Goal: Find specific page/section: Find specific page/section

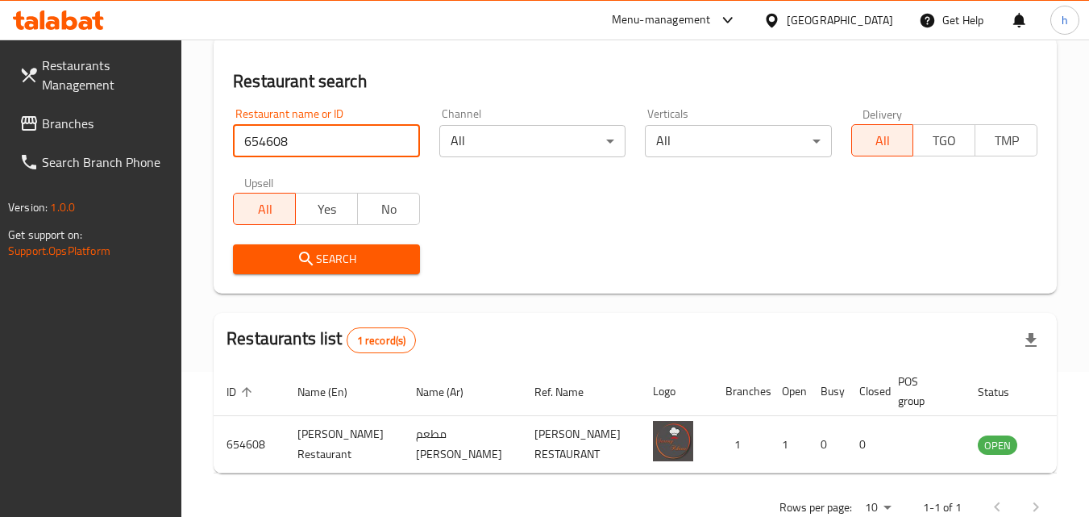
scroll to position [108, 0]
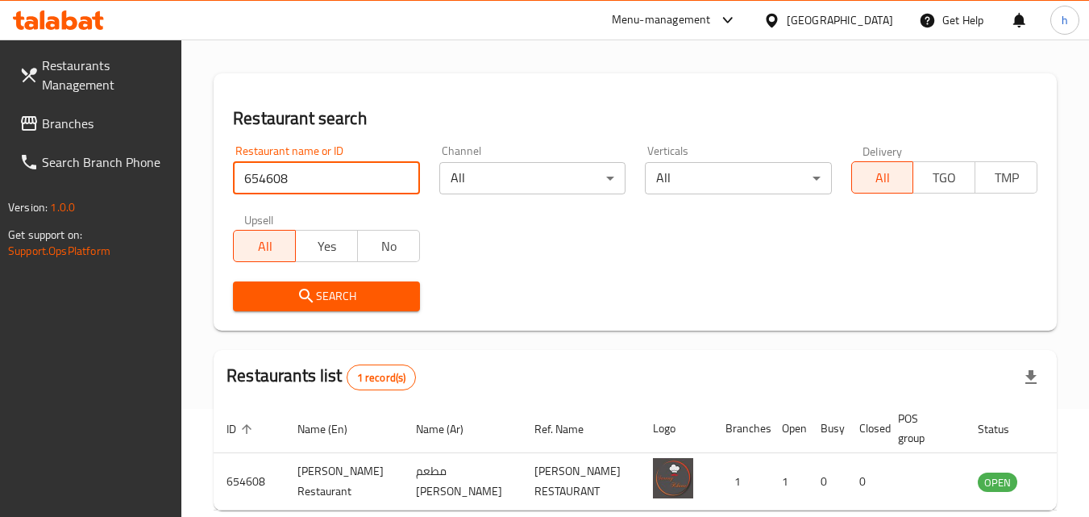
click at [108, 134] on link "Branches" at bounding box center [94, 123] width 176 height 39
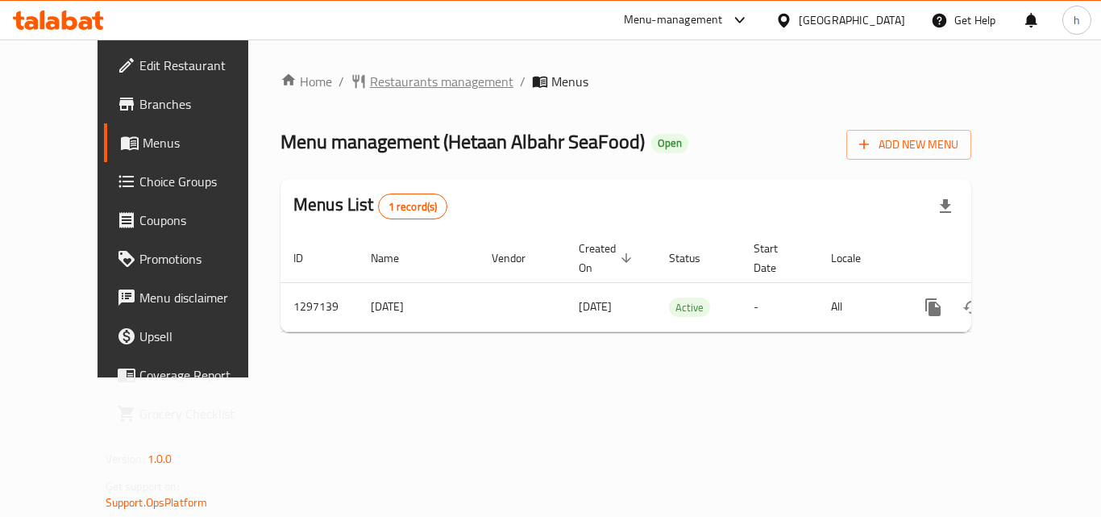
click at [393, 75] on span "Restaurants management" at bounding box center [441, 81] width 143 height 19
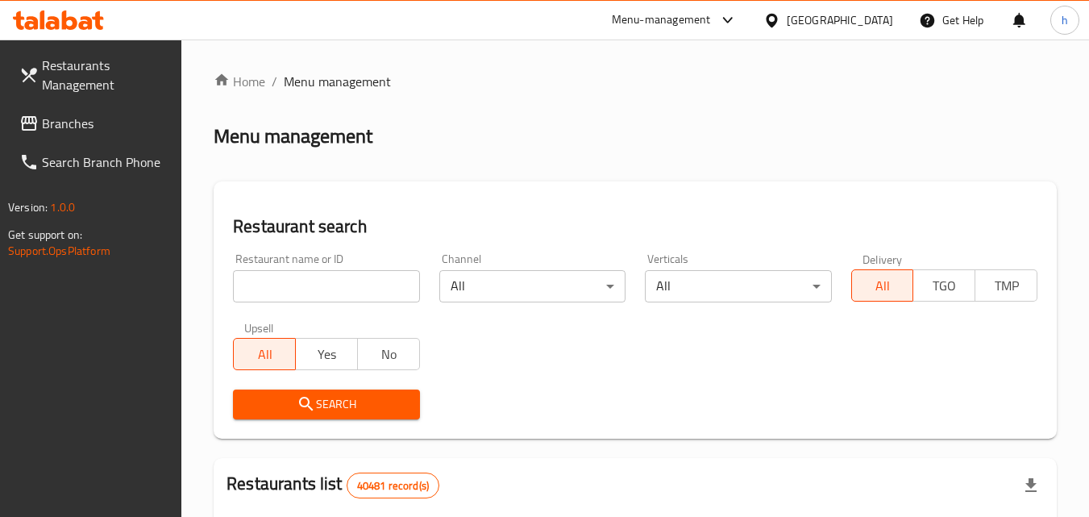
click at [355, 274] on input "search" at bounding box center [326, 286] width 186 height 32
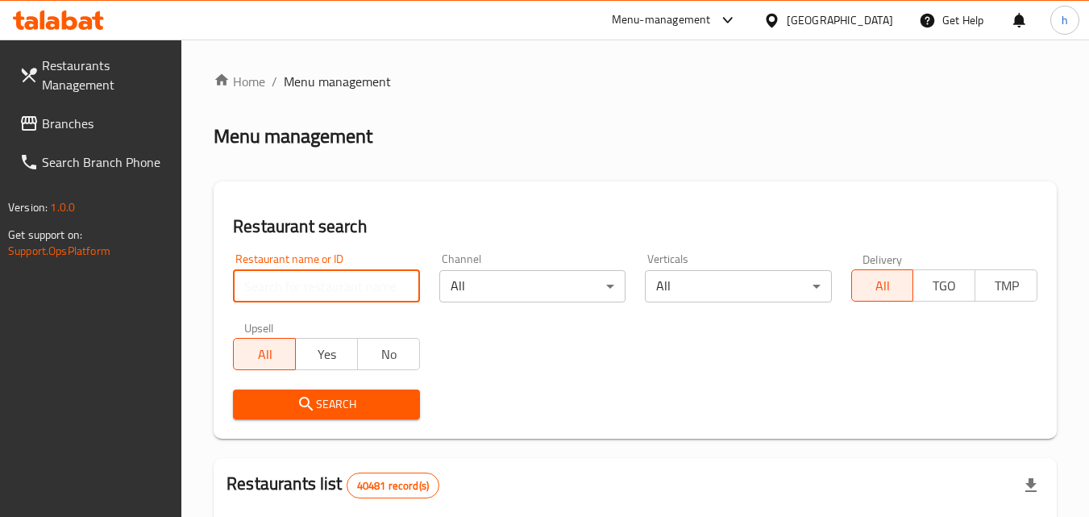
paste input "700385"
type input "700385"
click button "Search" at bounding box center [326, 404] width 186 height 30
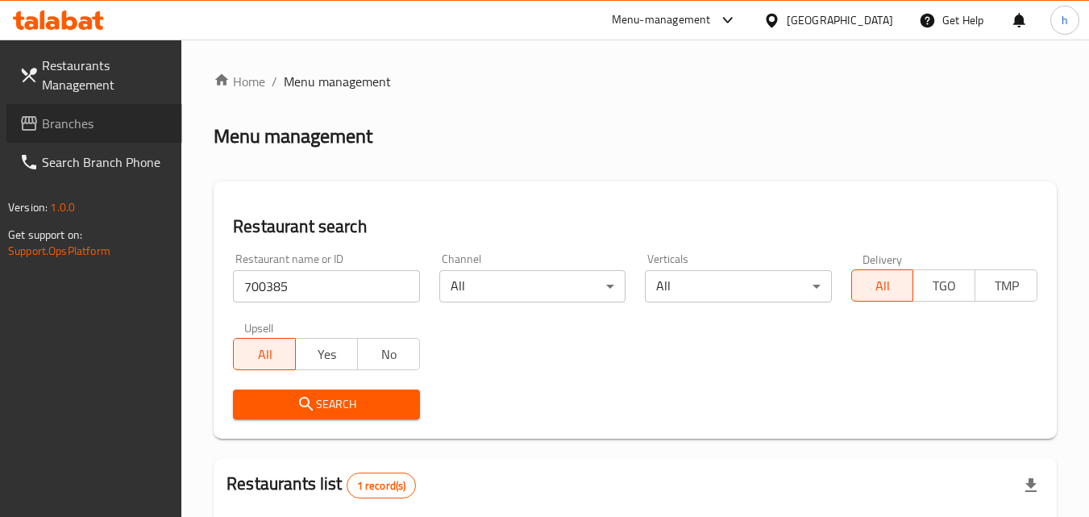
click at [81, 118] on span "Branches" at bounding box center [105, 123] width 127 height 19
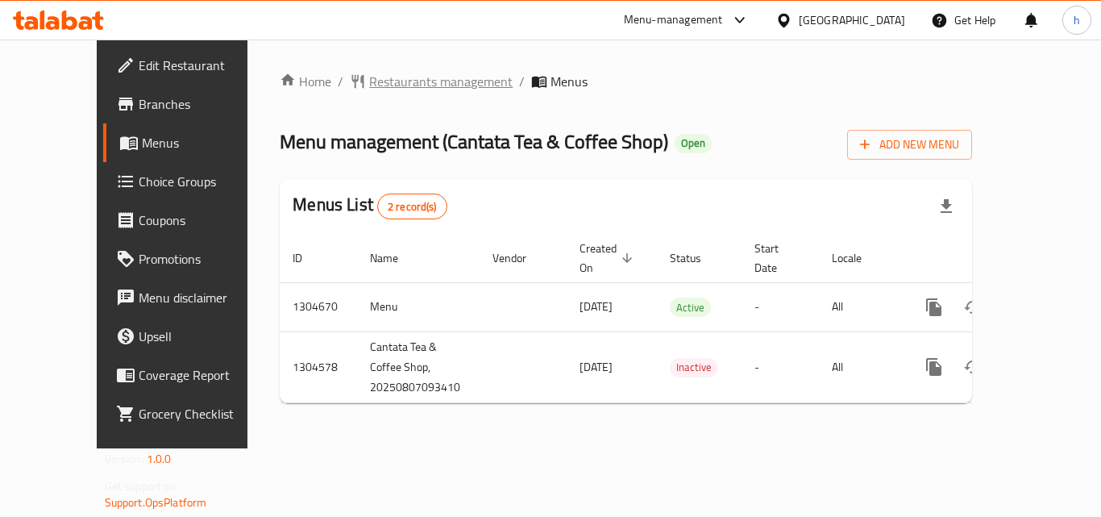
click at [369, 85] on span "Restaurants management" at bounding box center [440, 81] width 143 height 19
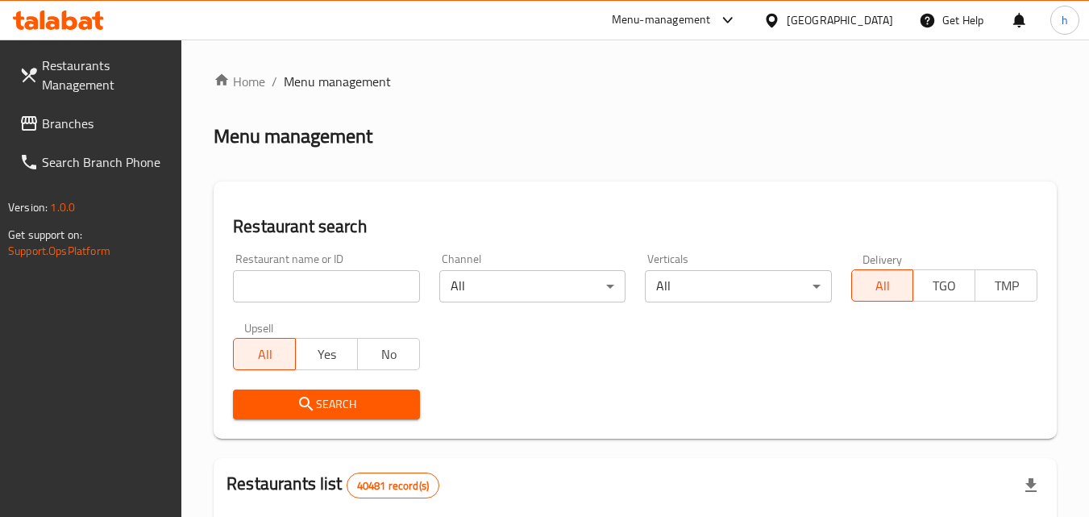
click at [330, 290] on input "search" at bounding box center [326, 286] width 186 height 32
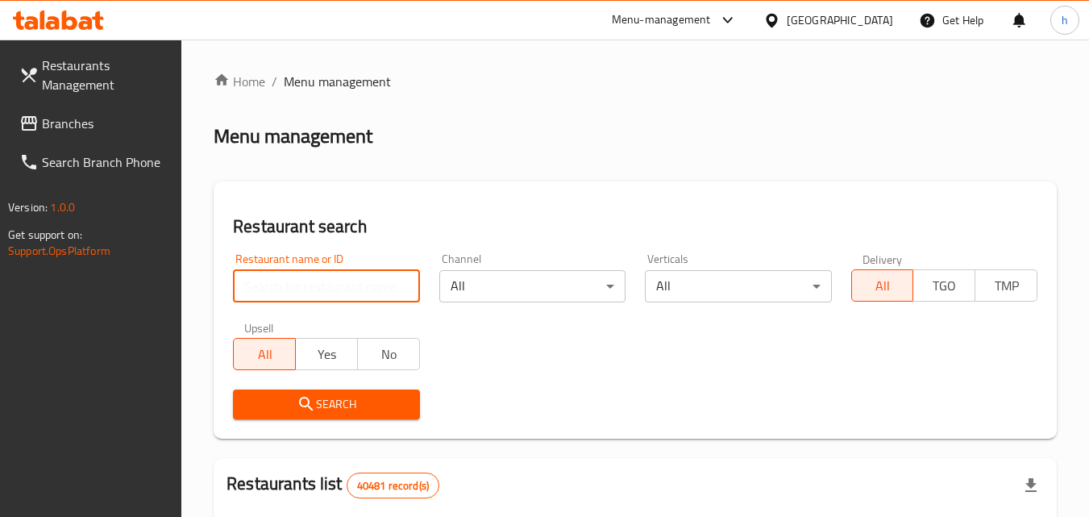
paste input "703315"
type input "703315"
click button "Search" at bounding box center [326, 404] width 186 height 30
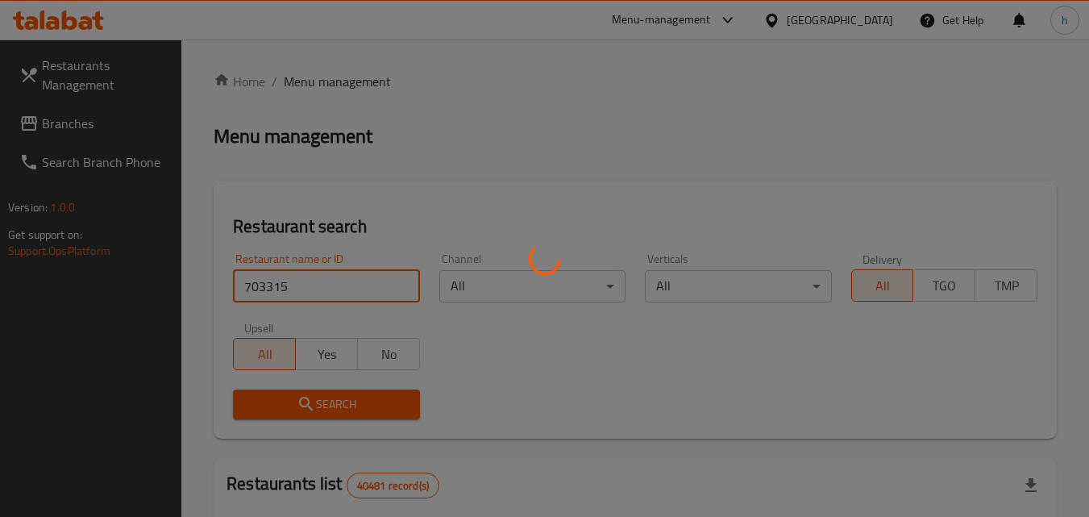
click button "Search" at bounding box center [326, 404] width 186 height 30
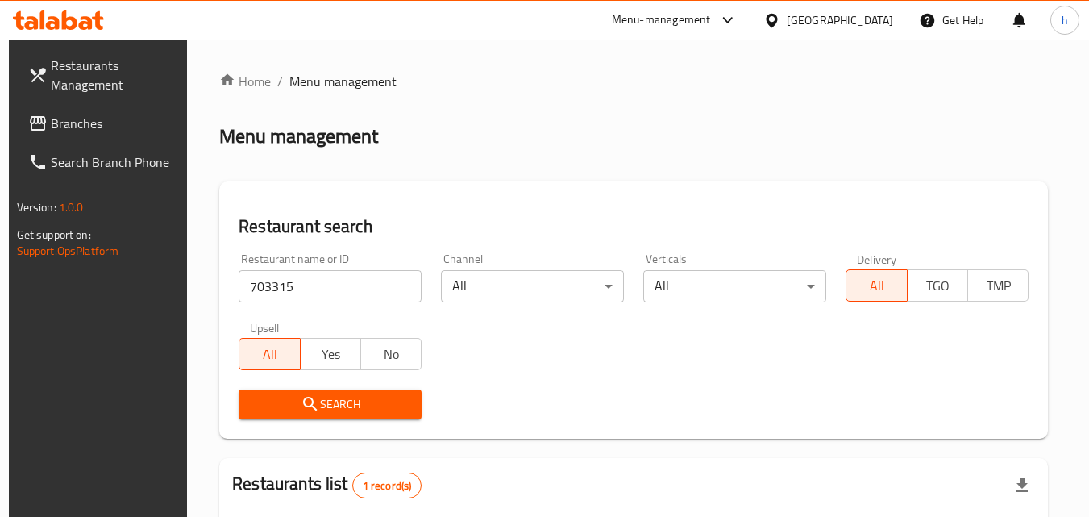
click at [816, 25] on div "[GEOGRAPHIC_DATA]" at bounding box center [840, 20] width 106 height 18
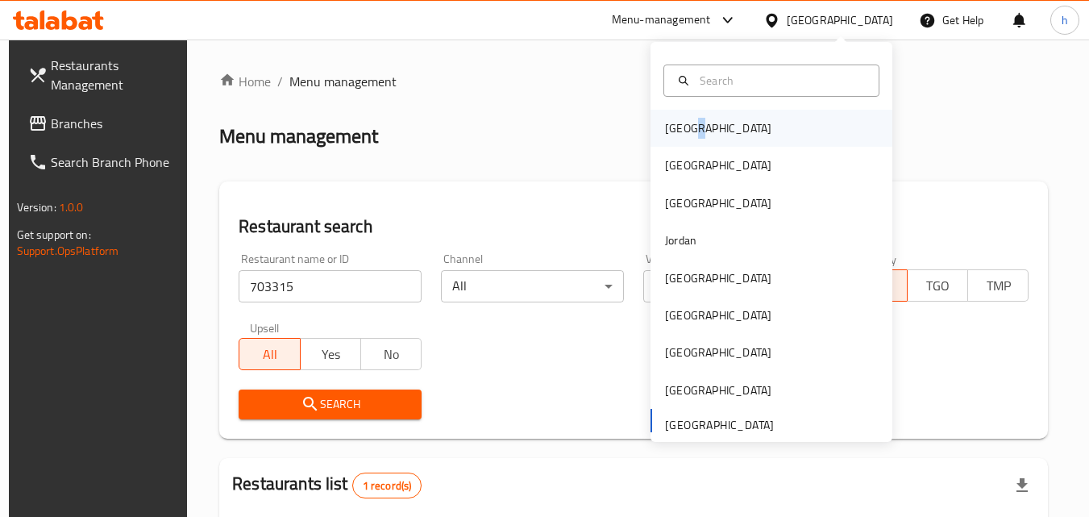
click at [683, 129] on div "Bahrain" at bounding box center [718, 128] width 106 height 18
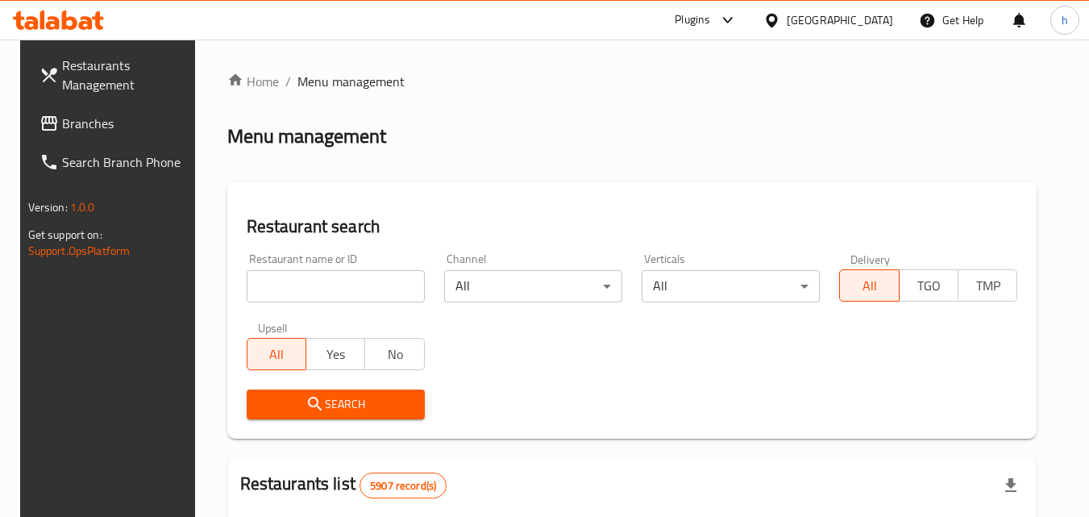
click at [77, 120] on span "Branches" at bounding box center [125, 123] width 127 height 19
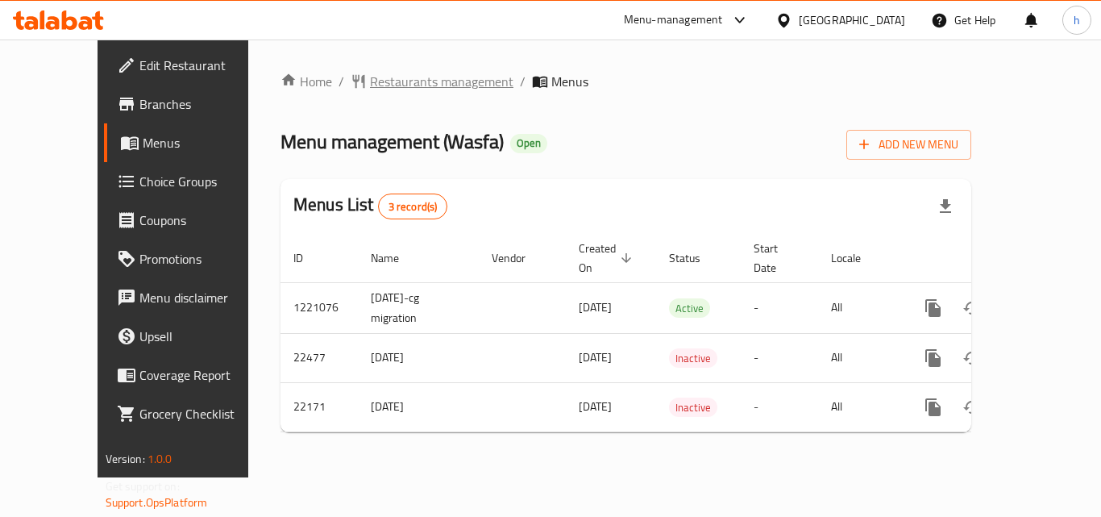
click at [370, 73] on span "Restaurants management" at bounding box center [441, 81] width 143 height 19
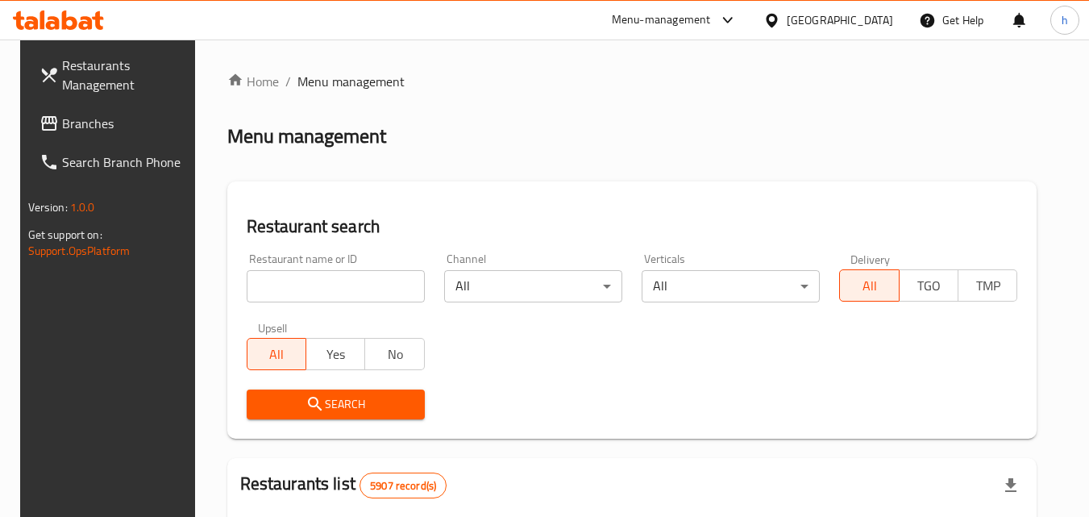
click at [372, 285] on input "search" at bounding box center [336, 286] width 178 height 32
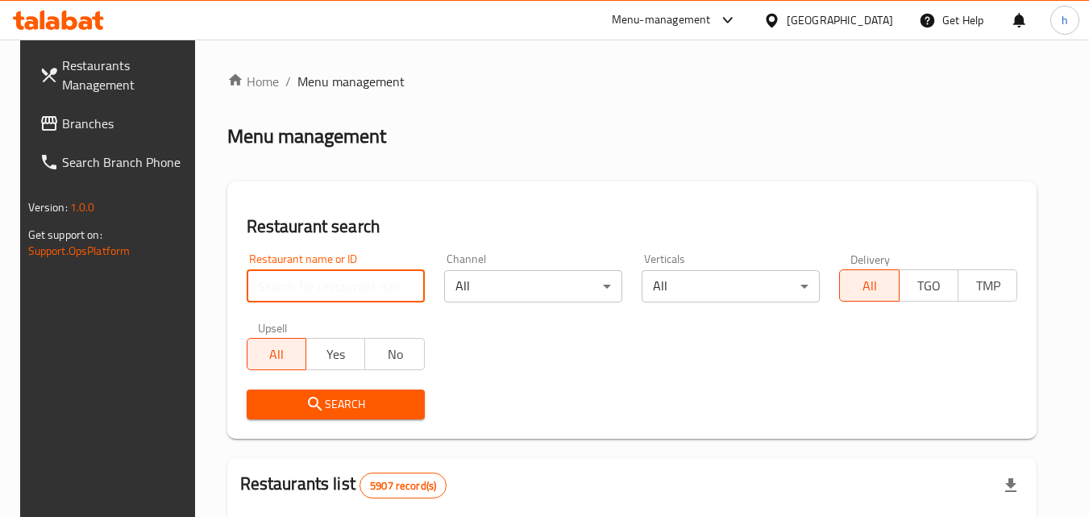
paste input "11674"
type input "11674"
click button "Search" at bounding box center [336, 404] width 178 height 30
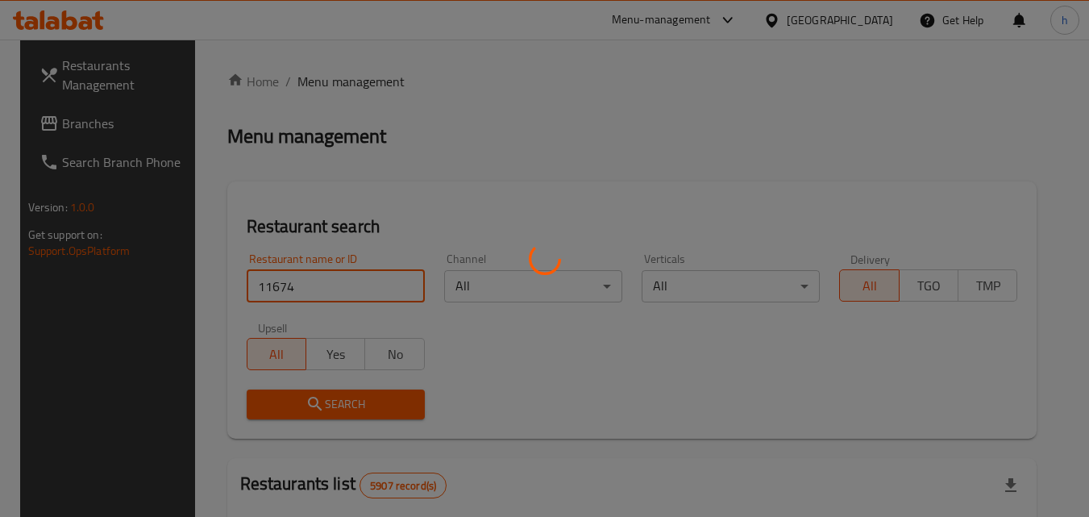
click button "Search" at bounding box center [336, 404] width 178 height 30
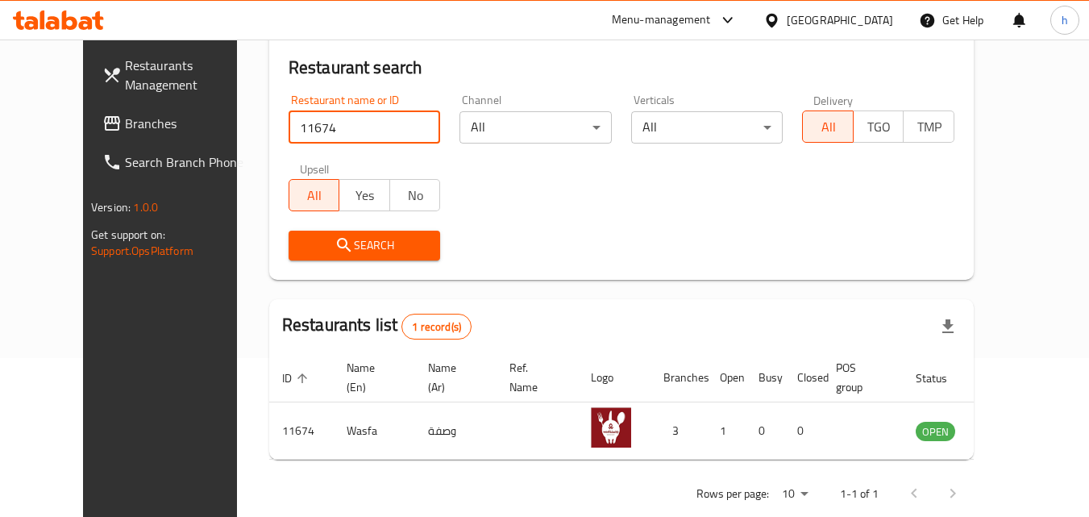
scroll to position [189, 0]
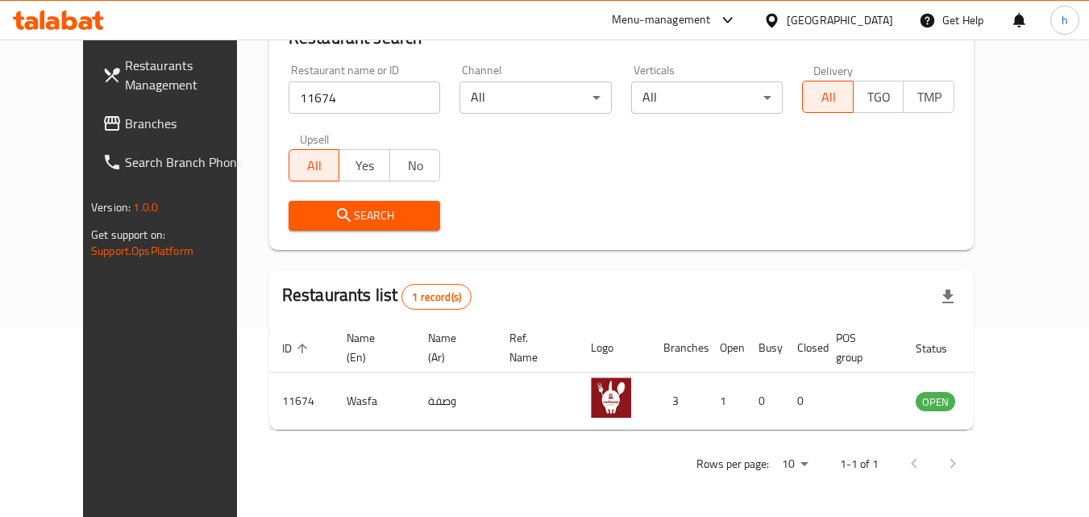
click at [873, 13] on div "Bahrain" at bounding box center [840, 20] width 106 height 18
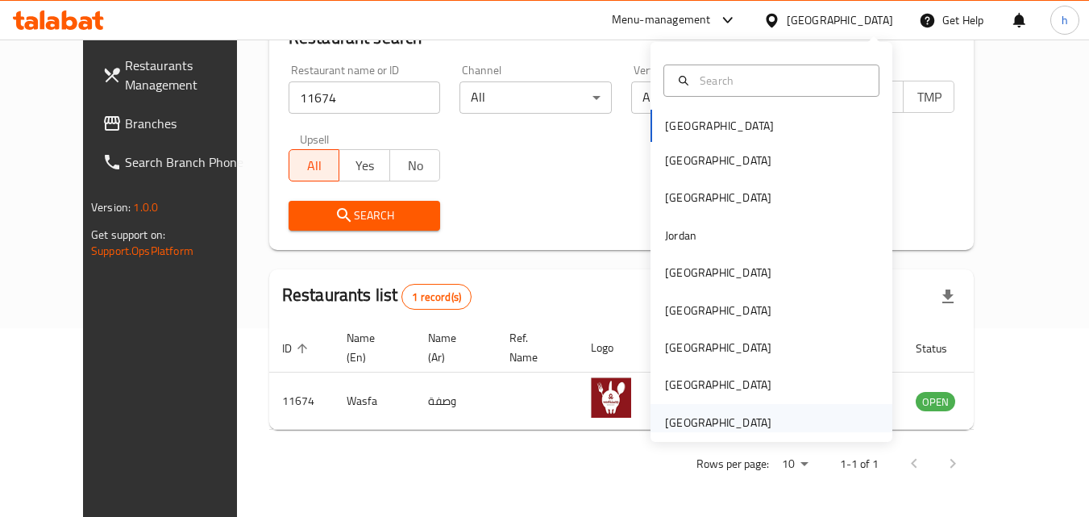
click at [733, 421] on div "[GEOGRAPHIC_DATA]" at bounding box center [718, 422] width 106 height 18
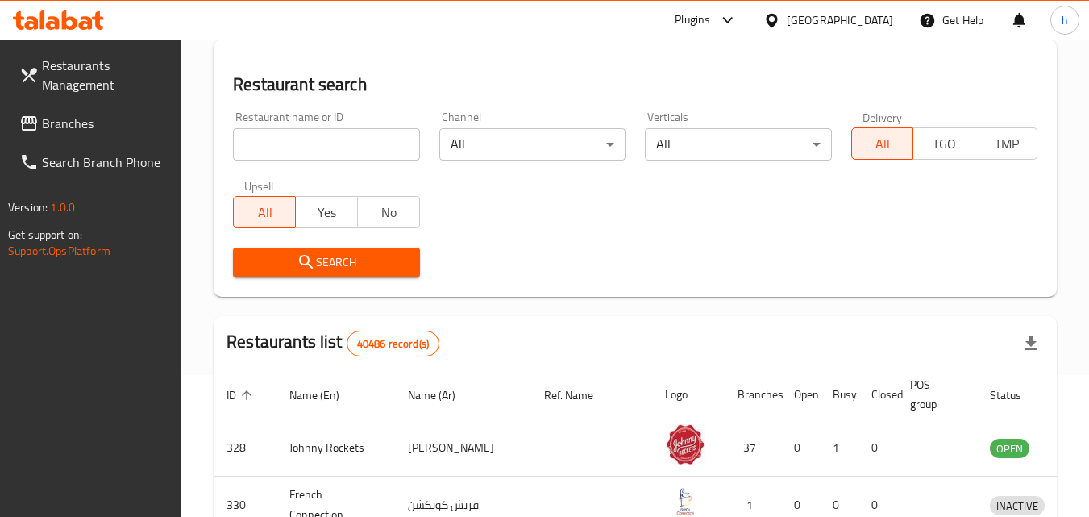
scroll to position [189, 0]
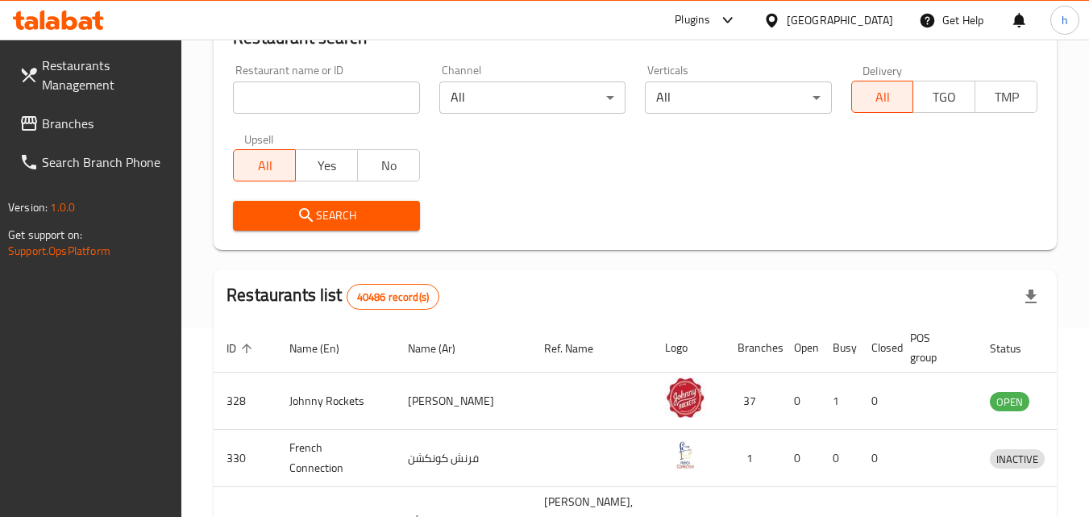
click at [89, 127] on span "Branches" at bounding box center [105, 123] width 127 height 19
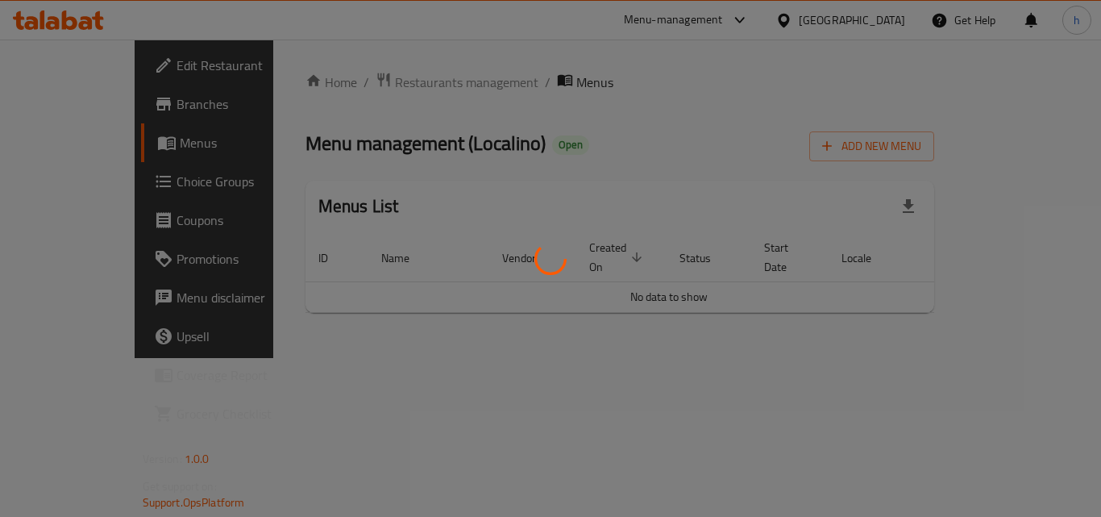
click at [630, 193] on div at bounding box center [550, 258] width 1101 height 517
click at [457, 194] on div at bounding box center [550, 258] width 1101 height 517
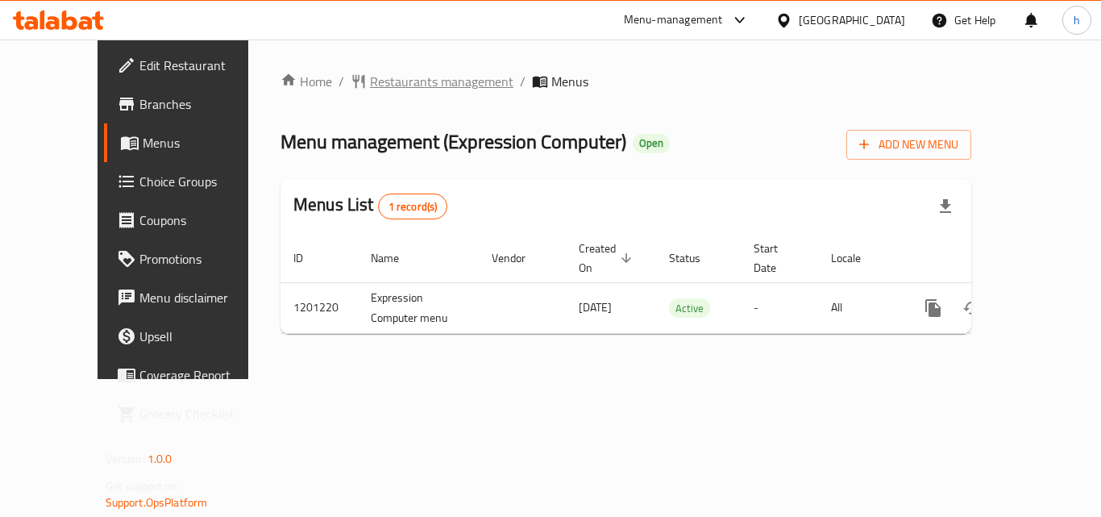
click at [372, 76] on span "Restaurants management" at bounding box center [441, 81] width 143 height 19
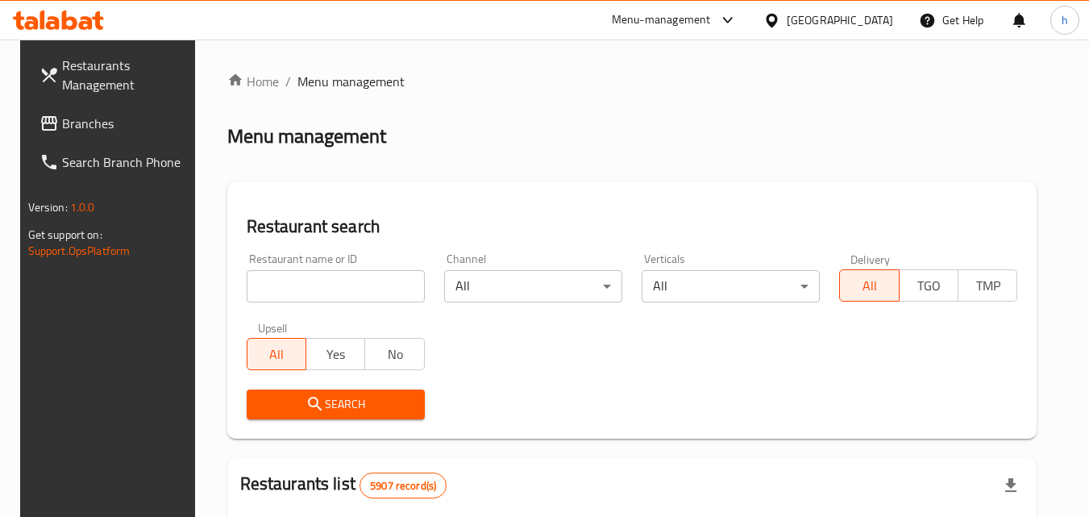
click at [375, 293] on input "search" at bounding box center [336, 286] width 178 height 32
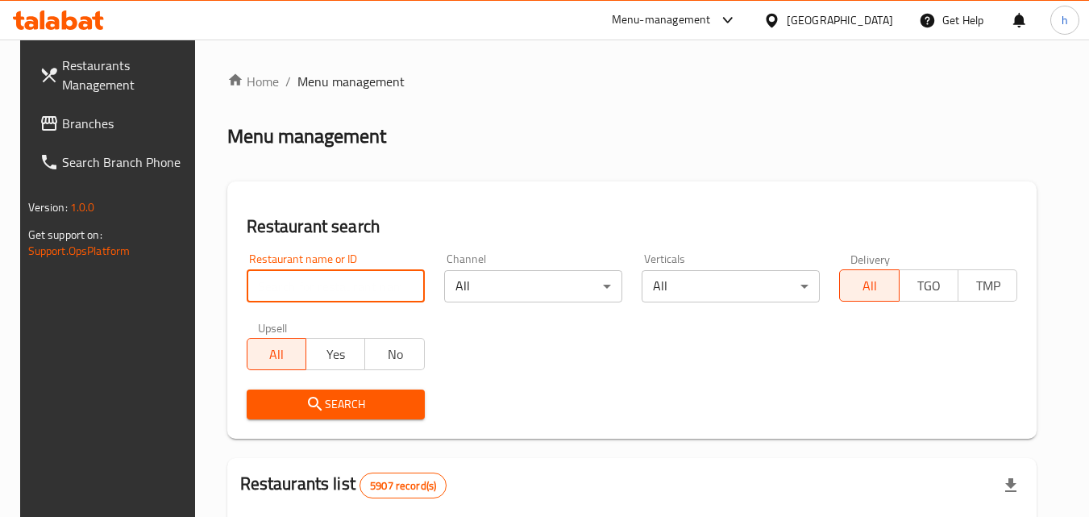
paste input "24869"
type input "24869"
click button "Search" at bounding box center [336, 404] width 178 height 30
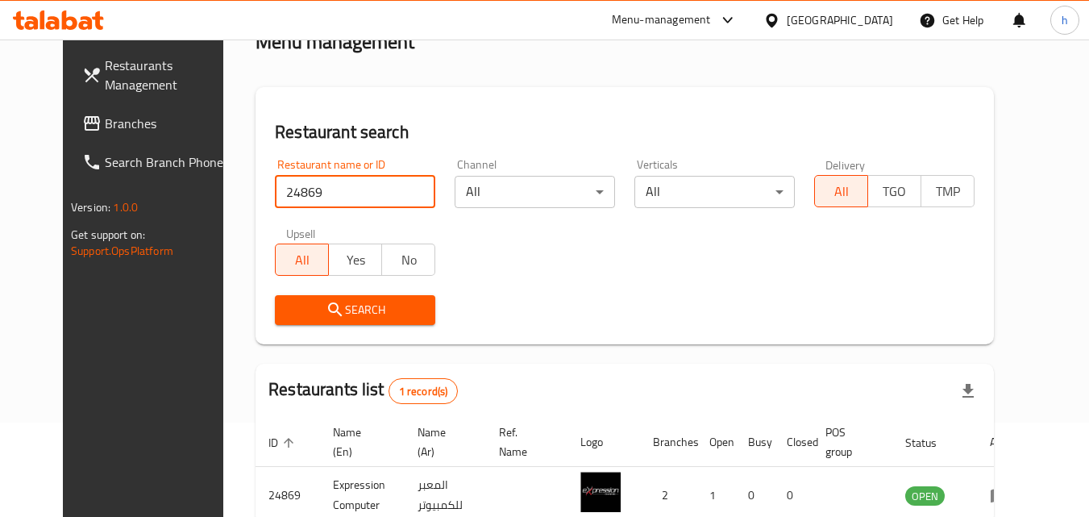
scroll to position [189, 0]
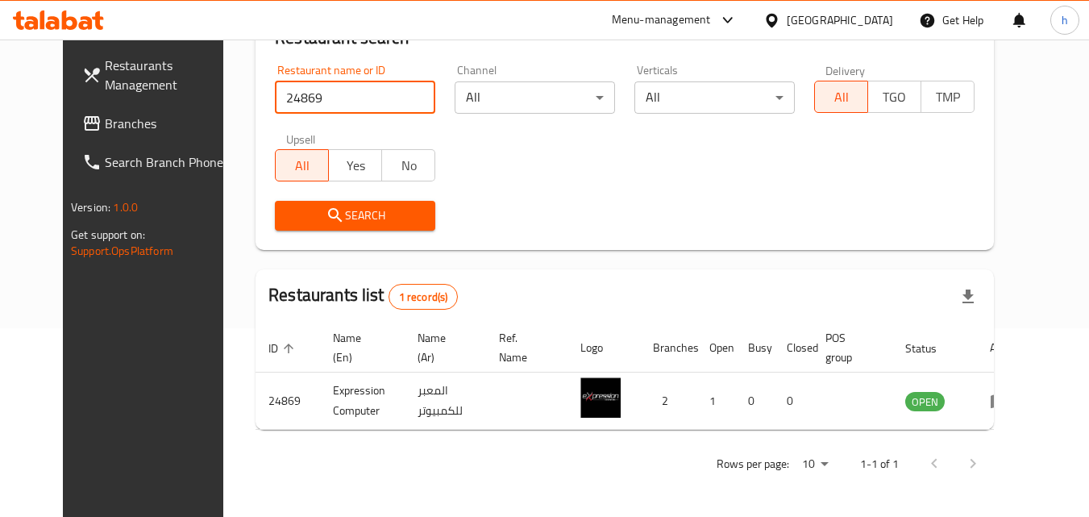
click at [780, 23] on icon at bounding box center [771, 20] width 17 height 17
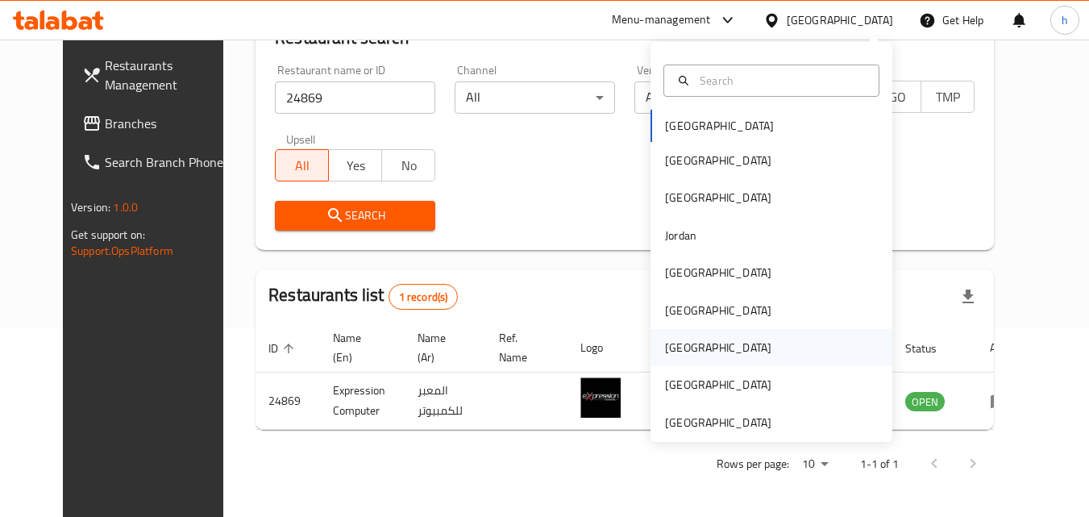
click at [665, 343] on div "[GEOGRAPHIC_DATA]" at bounding box center [718, 348] width 106 height 18
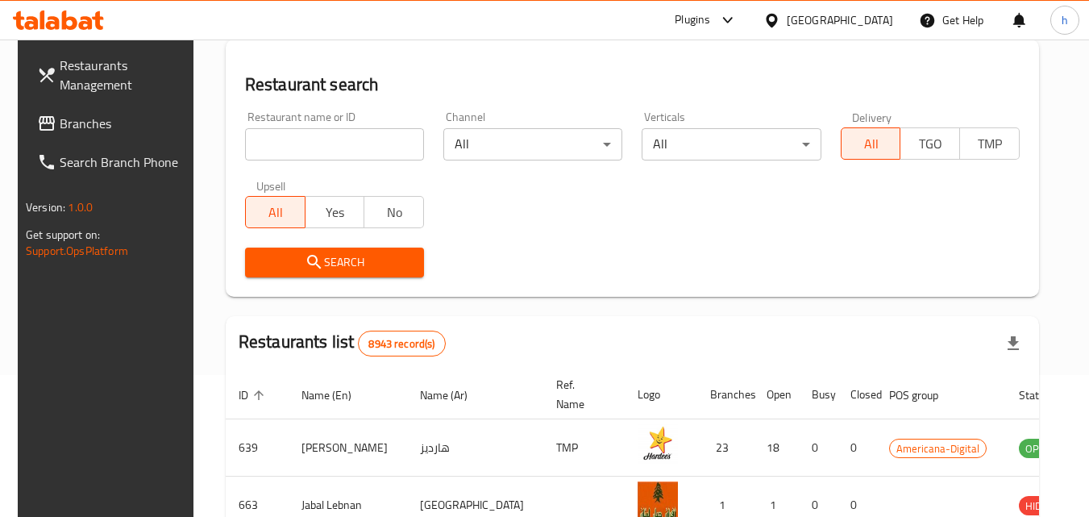
scroll to position [189, 0]
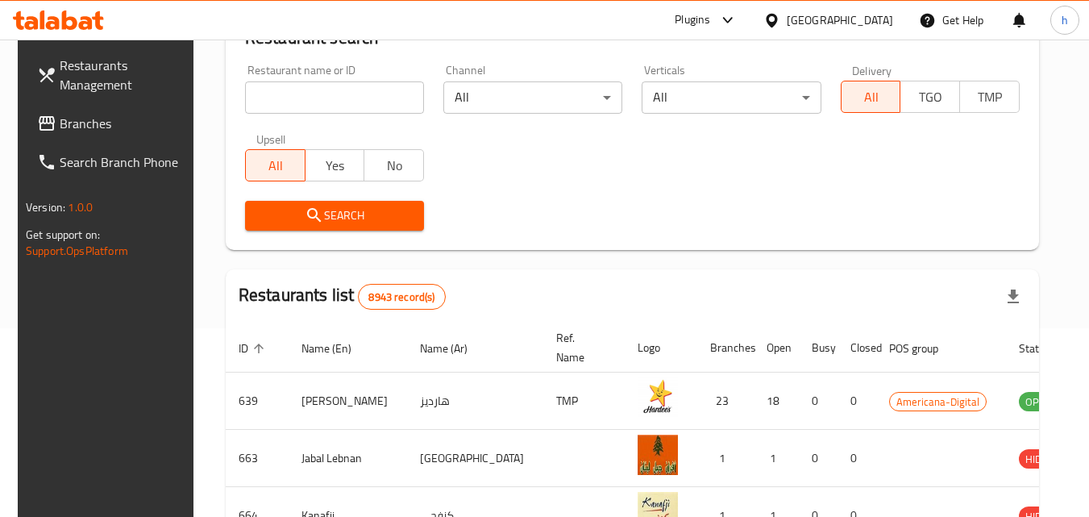
click at [86, 126] on span "Branches" at bounding box center [123, 123] width 127 height 19
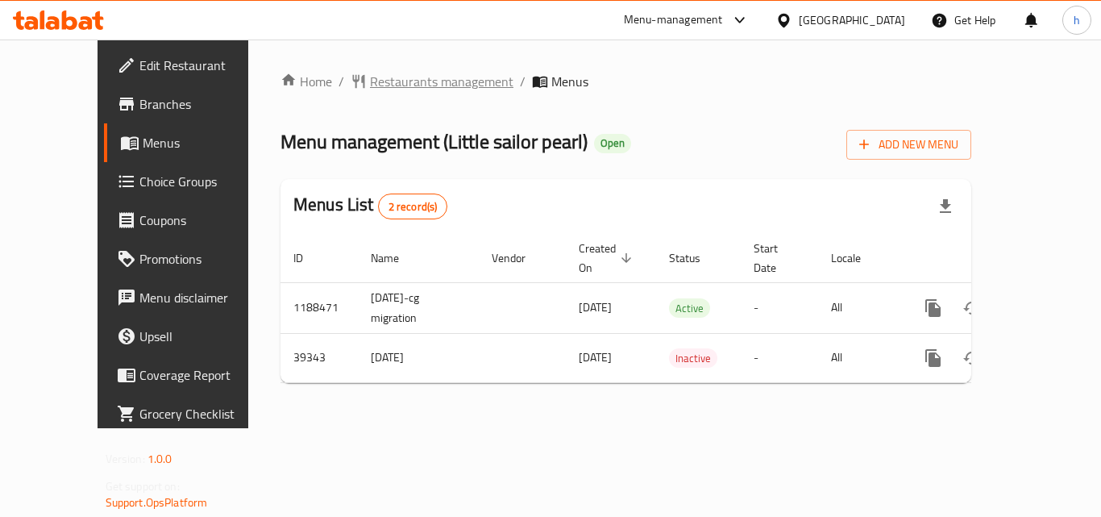
click at [382, 85] on span "Restaurants management" at bounding box center [441, 81] width 143 height 19
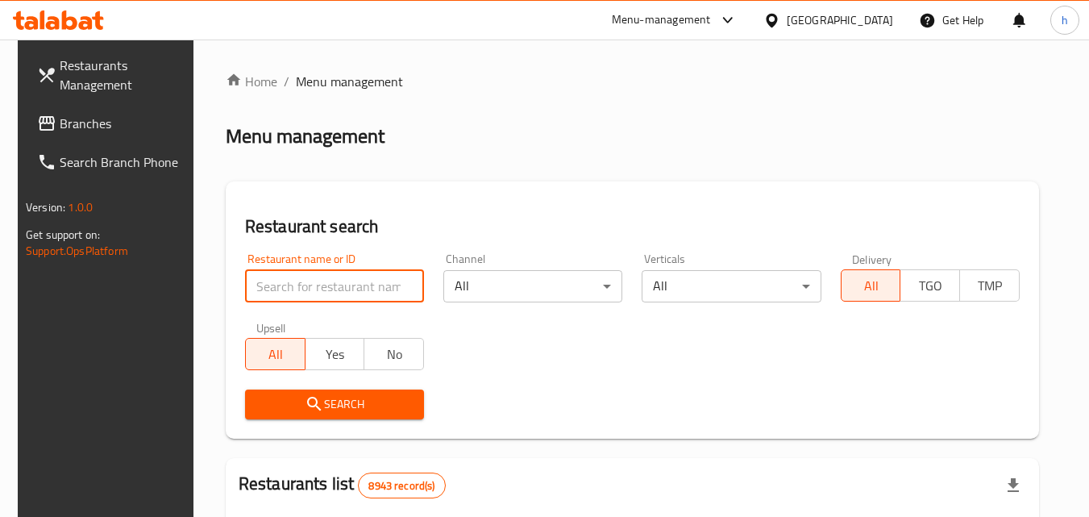
click at [338, 297] on input "search" at bounding box center [334, 286] width 179 height 32
paste input "20517"
type input "20517"
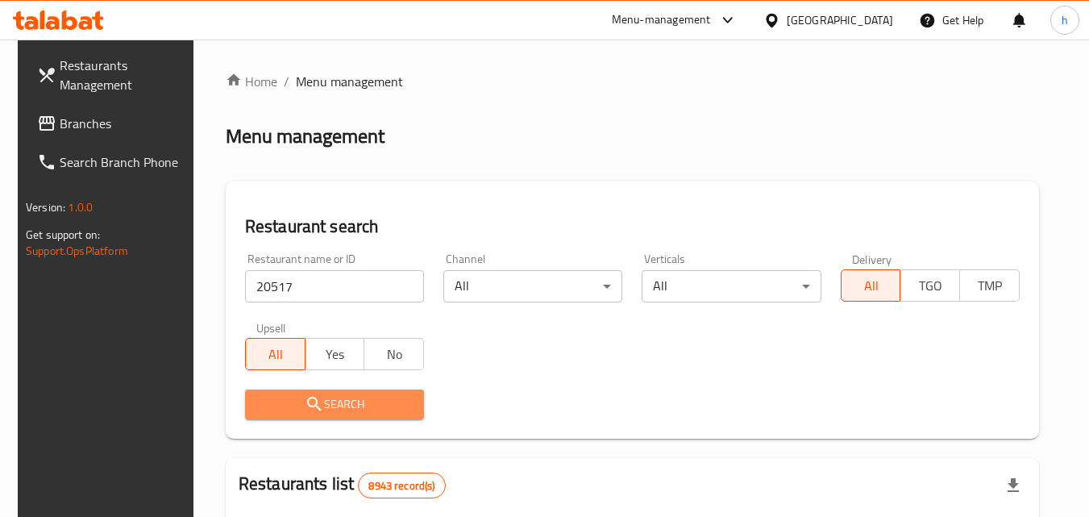
click at [318, 401] on span "Search" at bounding box center [334, 404] width 153 height 20
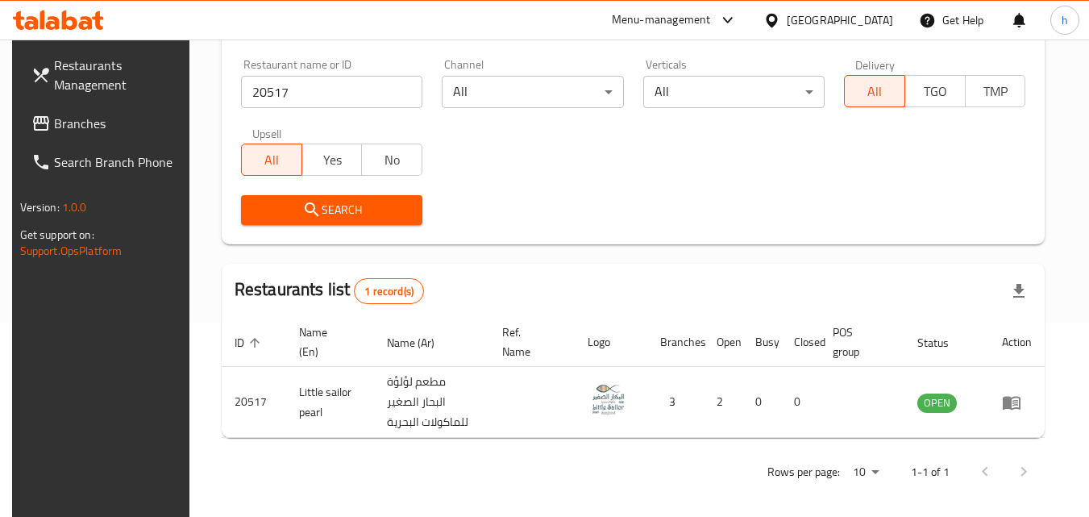
scroll to position [202, 0]
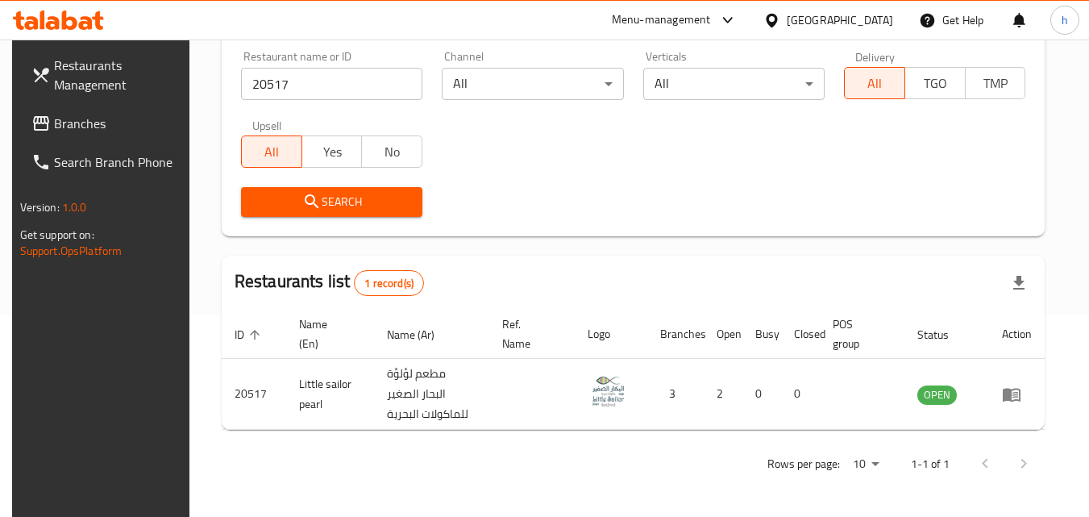
click at [111, 124] on span "Branches" at bounding box center [117, 123] width 127 height 19
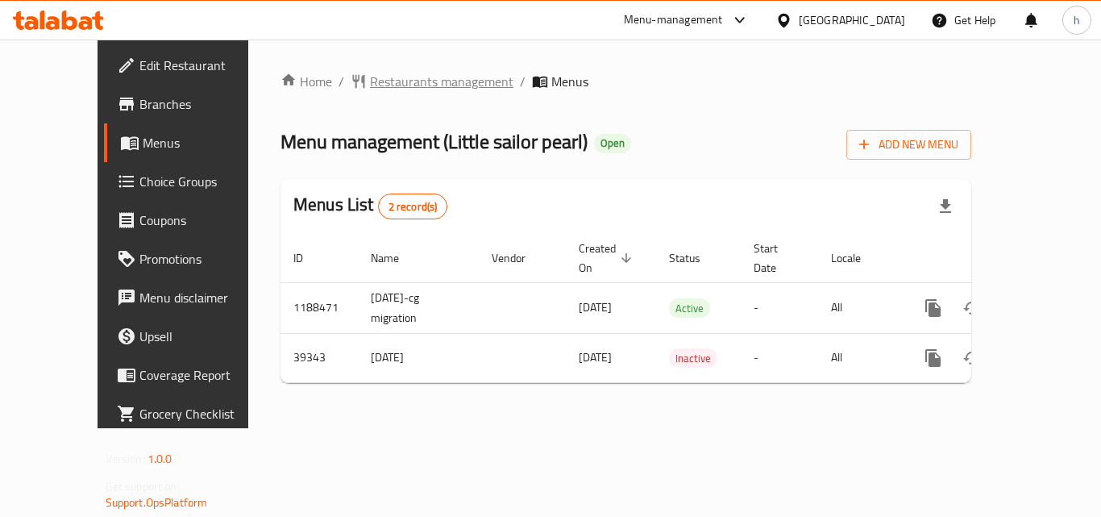
click at [397, 85] on span "Restaurants management" at bounding box center [441, 81] width 143 height 19
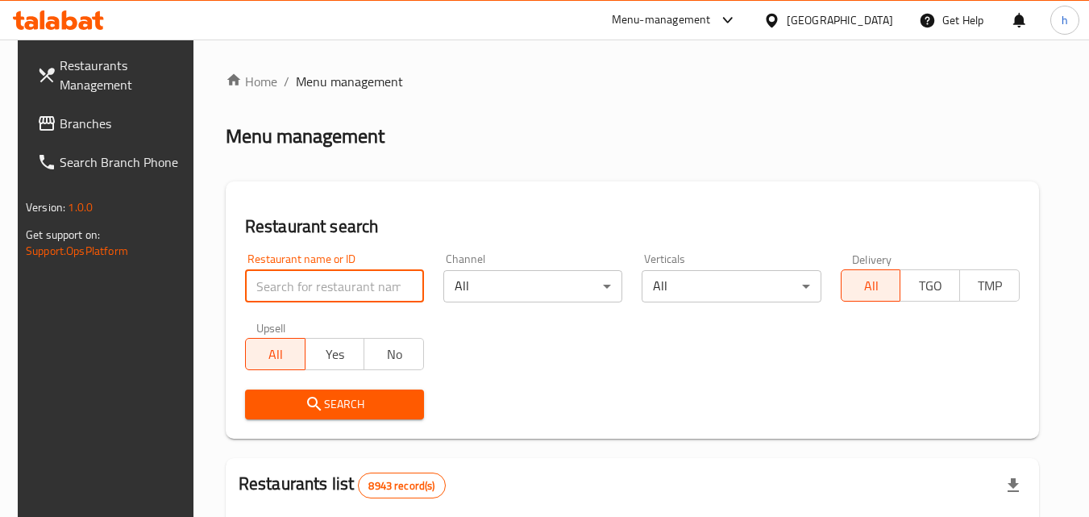
click at [317, 286] on input "search" at bounding box center [334, 286] width 179 height 32
paste input "20517"
type input "20517"
click button "Search" at bounding box center [334, 404] width 179 height 30
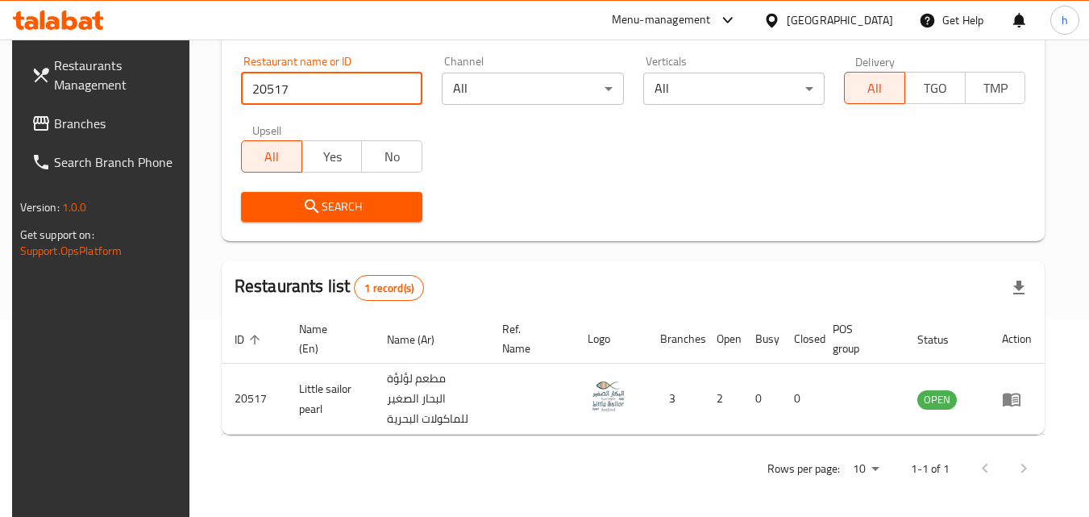
scroll to position [41, 0]
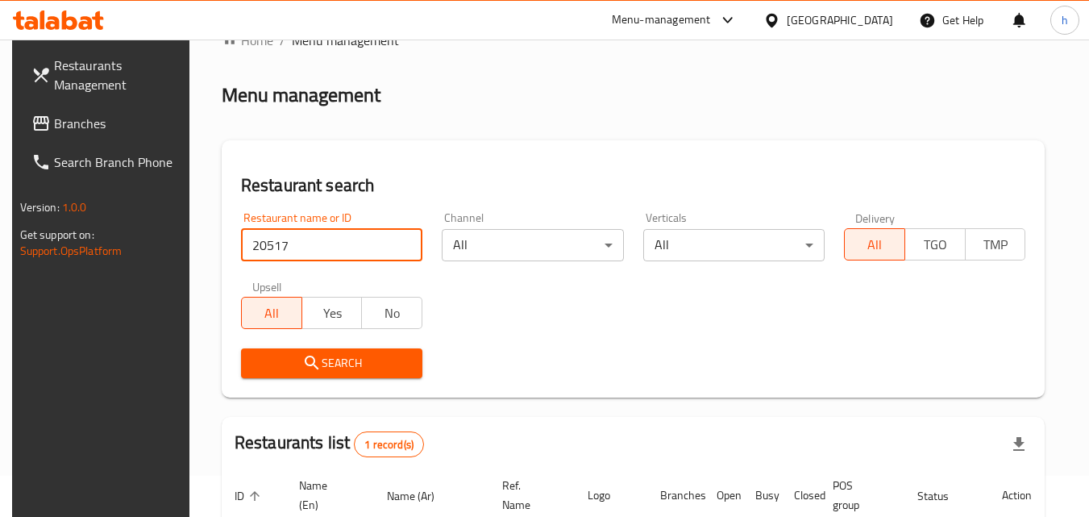
click at [405, 241] on input "20517" at bounding box center [331, 245] width 181 height 32
paste input "772804"
type input "772804"
click at [305, 359] on icon "submit" at bounding box center [312, 362] width 14 height 14
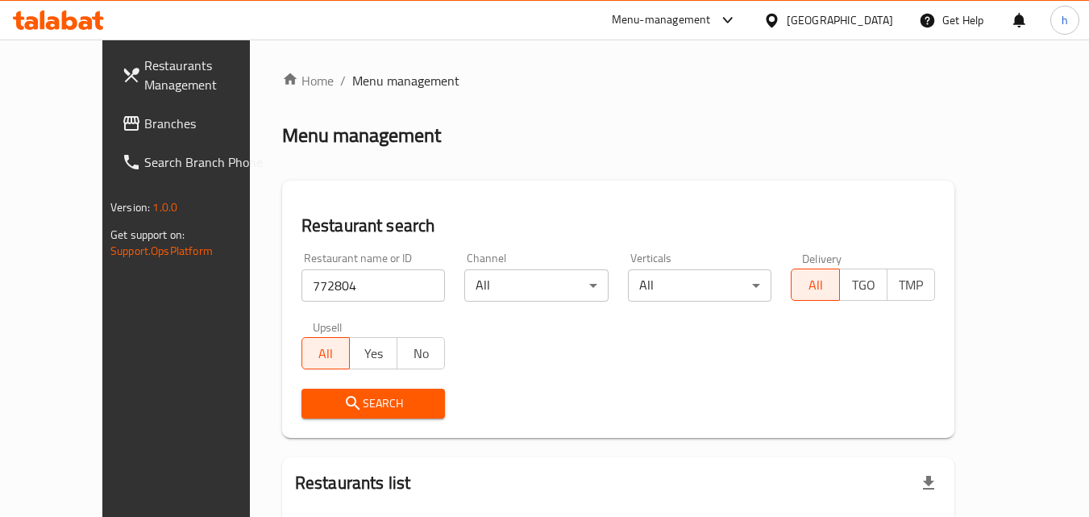
scroll to position [0, 0]
click at [144, 125] on span "Branches" at bounding box center [207, 123] width 127 height 19
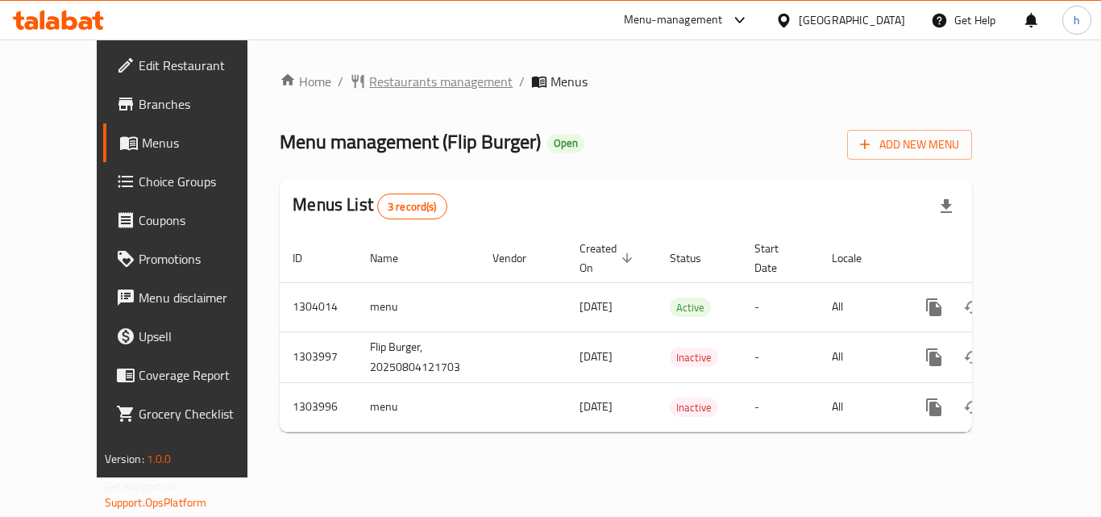
click at [369, 73] on span "Restaurants management" at bounding box center [440, 81] width 143 height 19
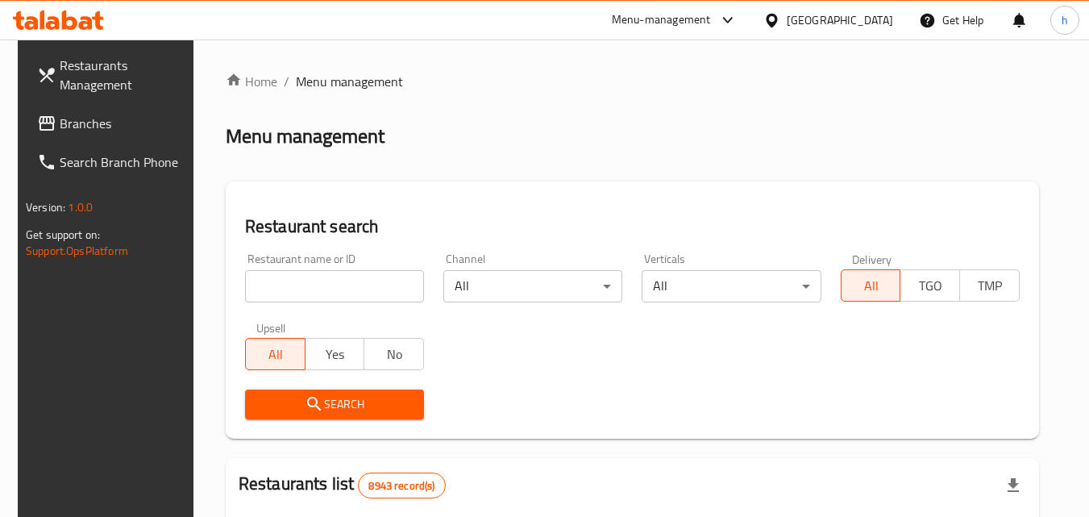
drag, startPoint x: 355, startPoint y: 73, endPoint x: 273, endPoint y: 167, distance: 124.0
click at [273, 167] on div "Home / Menu management Menu management Restaurant search Restaurant name or ID …" at bounding box center [632, 522] width 813 height 900
click at [285, 289] on input "search" at bounding box center [334, 286] width 179 height 32
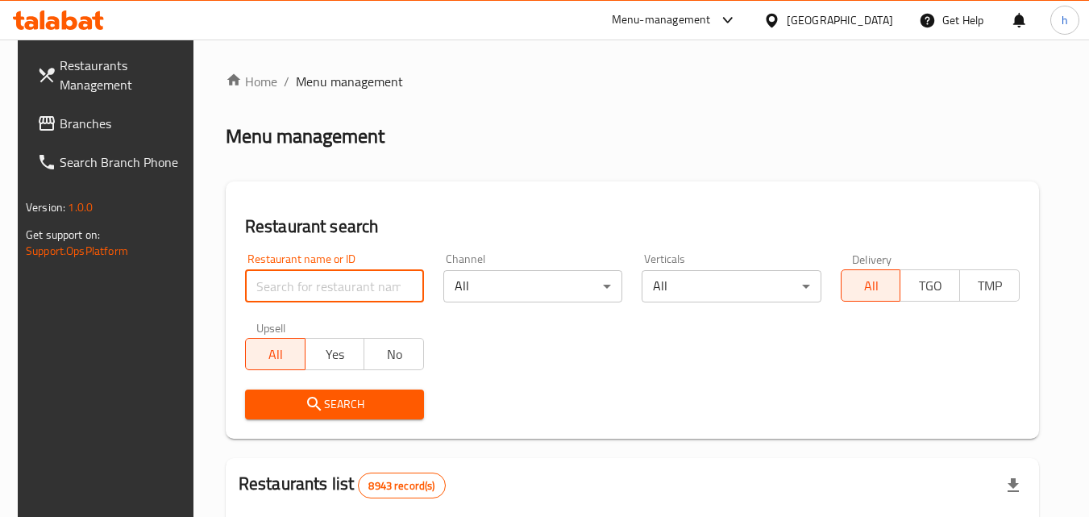
paste input "703051"
type input "703051"
click button "Search" at bounding box center [334, 404] width 179 height 30
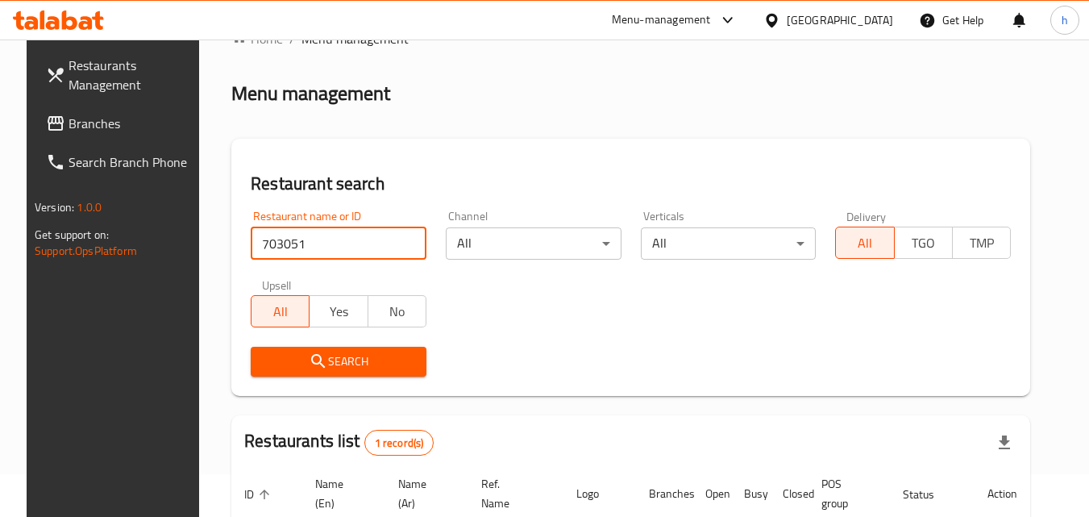
scroll to position [41, 0]
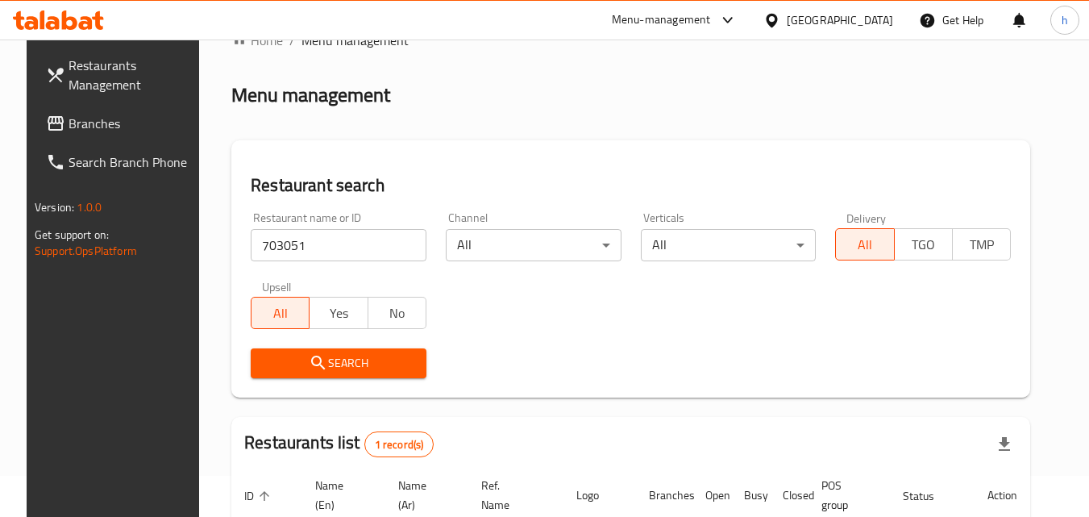
click at [870, 27] on div "Qatar" at bounding box center [840, 20] width 106 height 18
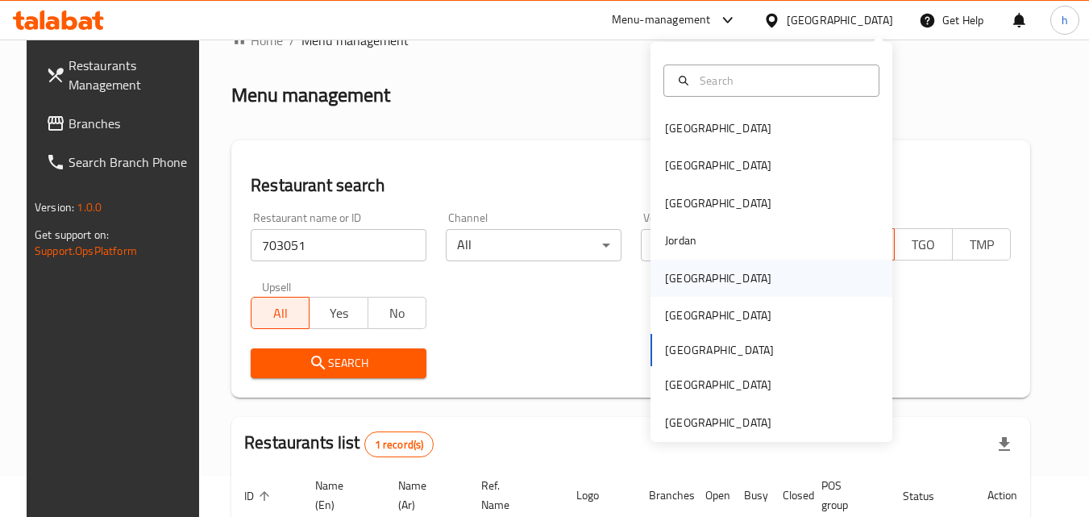
click at [670, 276] on div "Kuwait" at bounding box center [718, 278] width 106 height 18
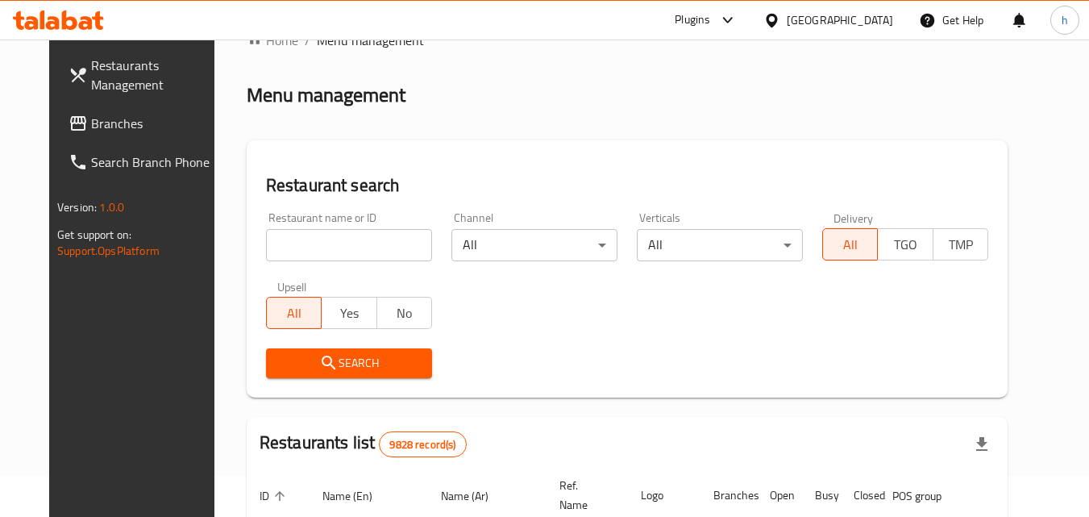
click at [91, 120] on span "Branches" at bounding box center [154, 123] width 127 height 19
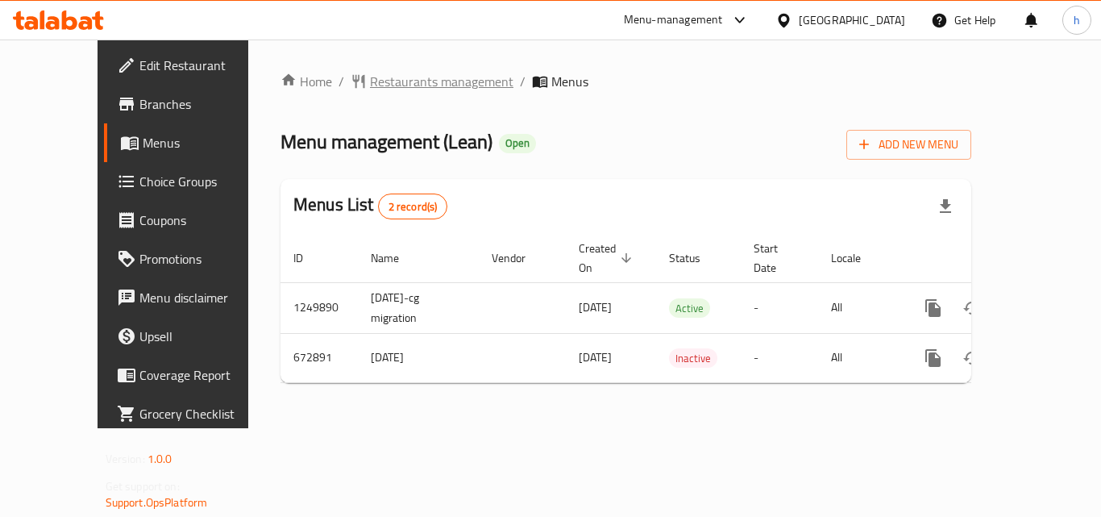
click at [380, 83] on span "Restaurants management" at bounding box center [441, 81] width 143 height 19
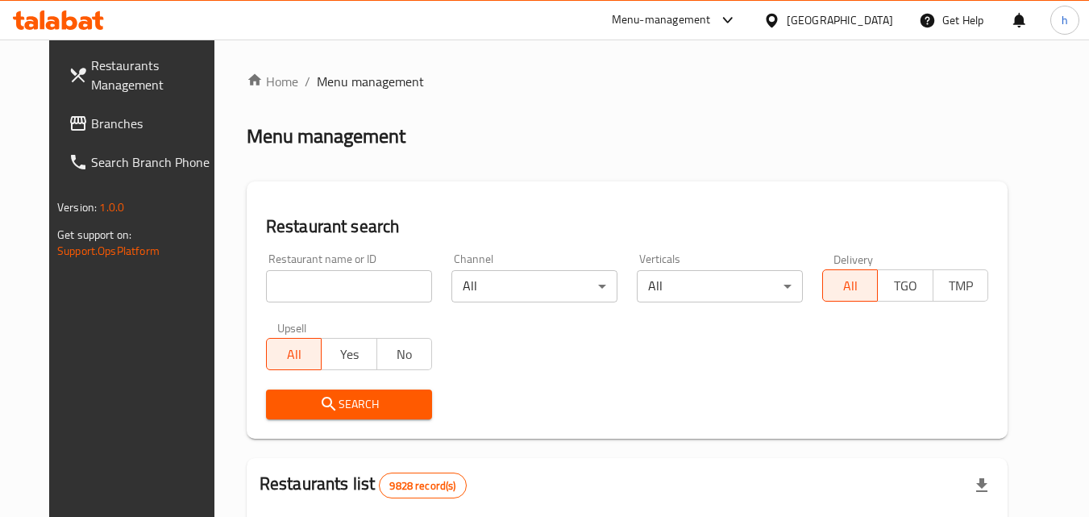
click at [329, 297] on input "search" at bounding box center [349, 286] width 166 height 32
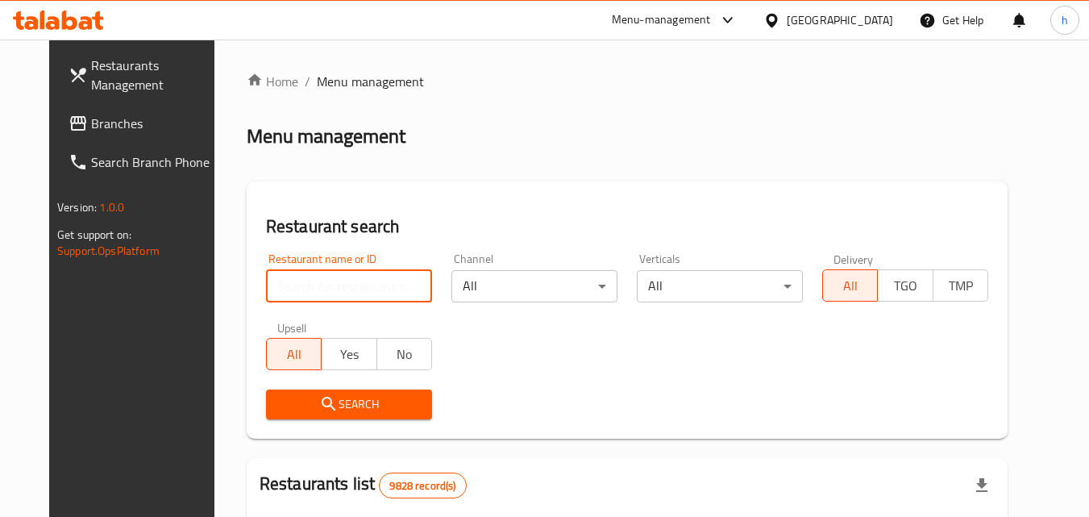
paste input "642305"
type input "642305"
click button "Search" at bounding box center [349, 404] width 166 height 30
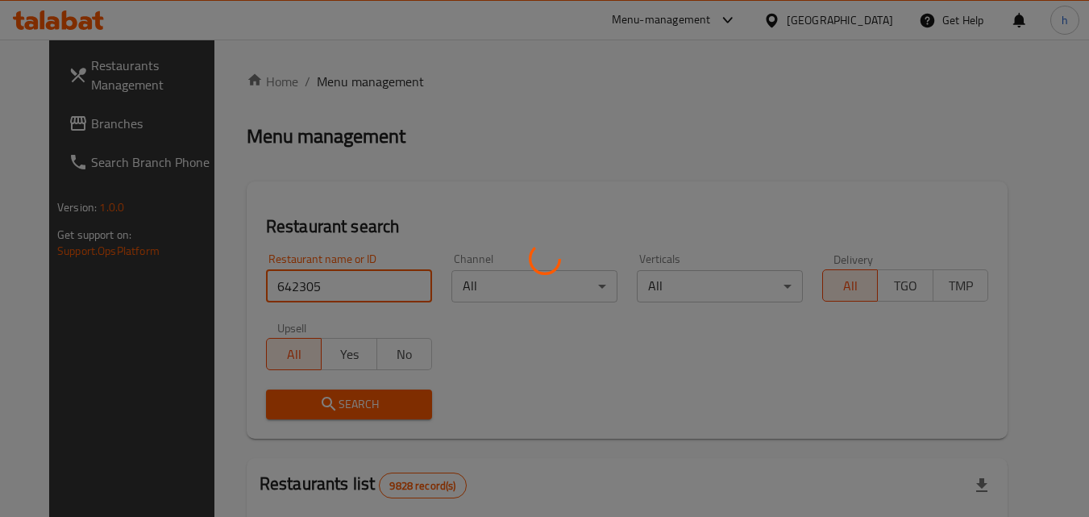
click button "Search" at bounding box center [349, 404] width 166 height 30
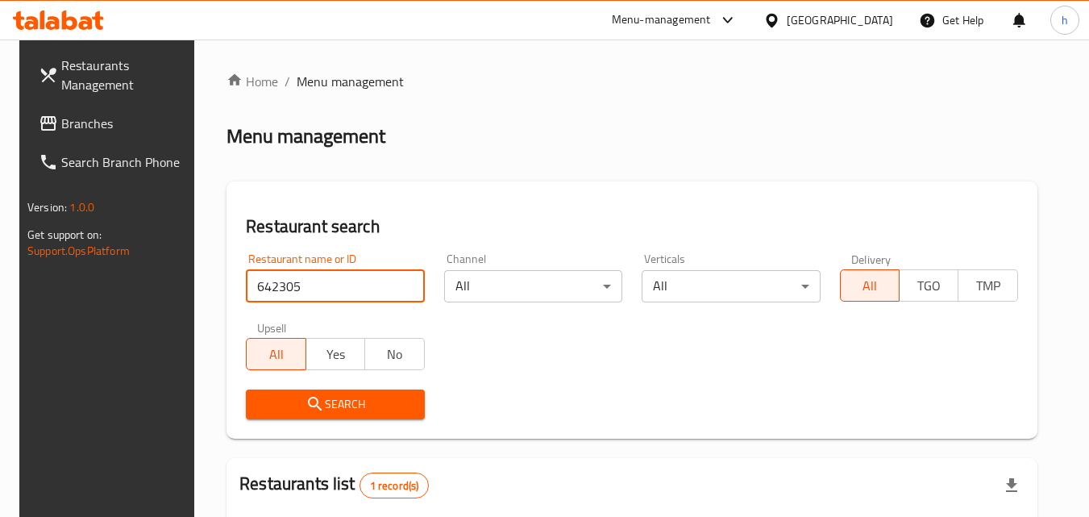
scroll to position [202, 0]
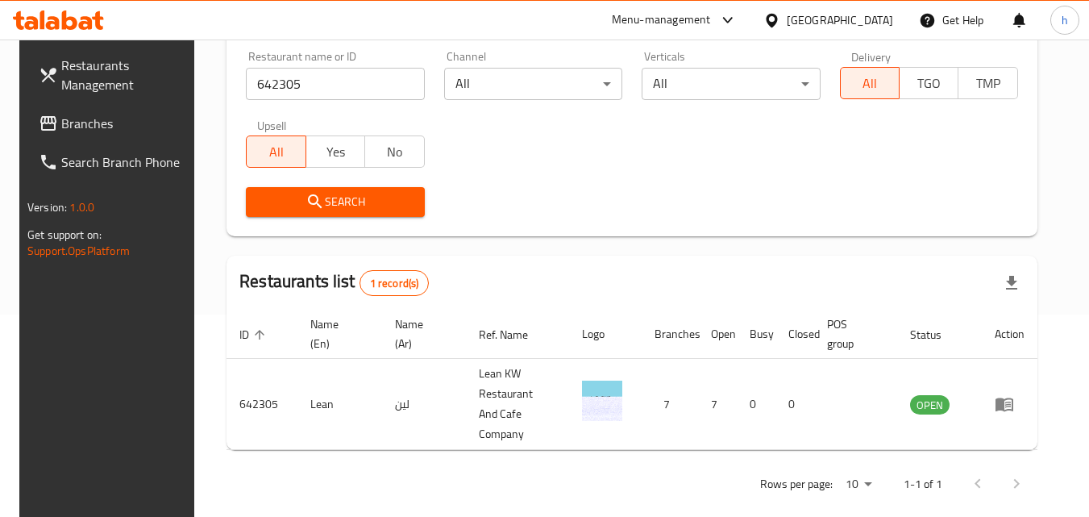
click at [875, 26] on div "Kuwait" at bounding box center [840, 20] width 106 height 18
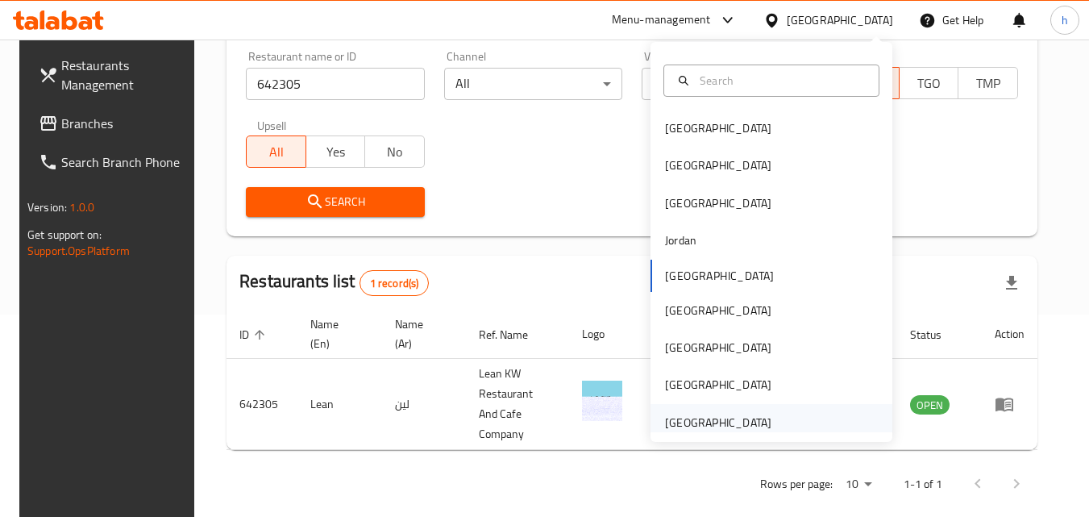
click at [700, 426] on div "[GEOGRAPHIC_DATA]" at bounding box center [718, 422] width 106 height 18
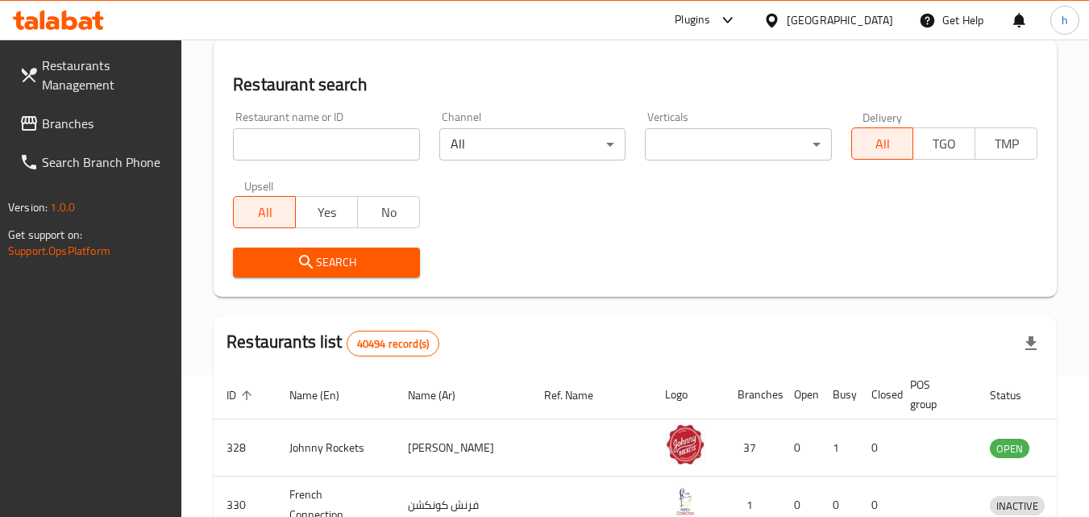
scroll to position [202, 0]
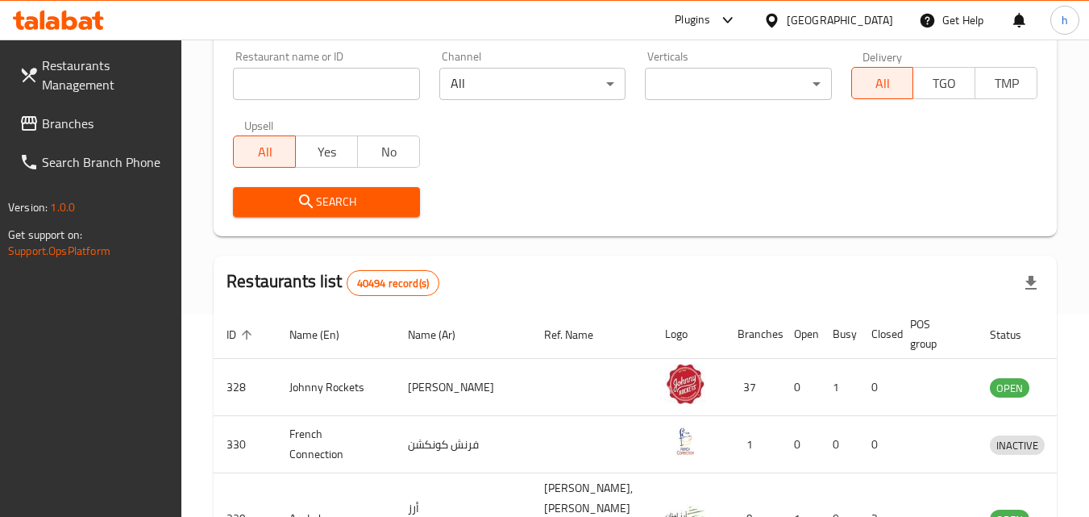
click at [110, 124] on span "Branches" at bounding box center [105, 123] width 127 height 19
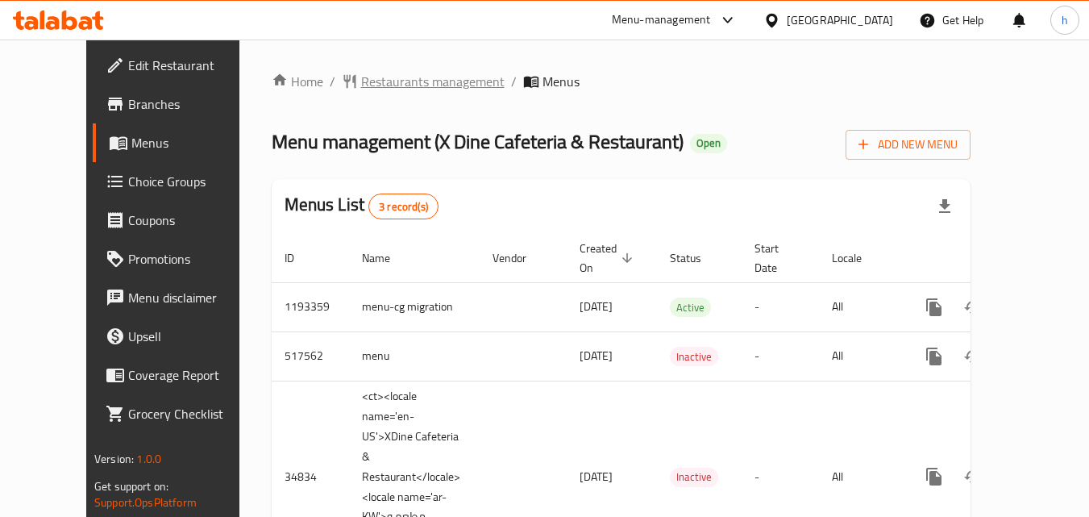
click at [361, 82] on span "Restaurants management" at bounding box center [432, 81] width 143 height 19
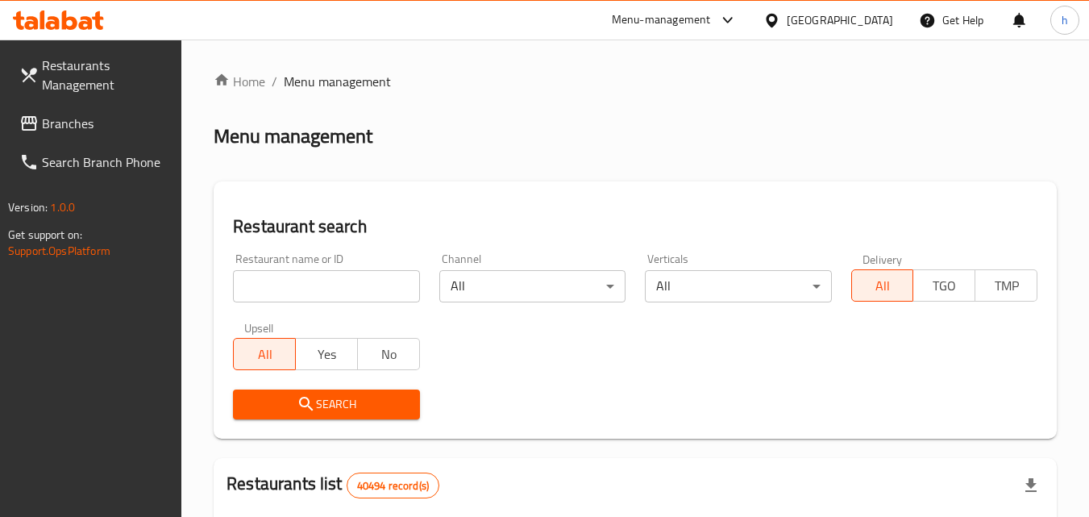
click at [318, 280] on input "search" at bounding box center [326, 286] width 186 height 32
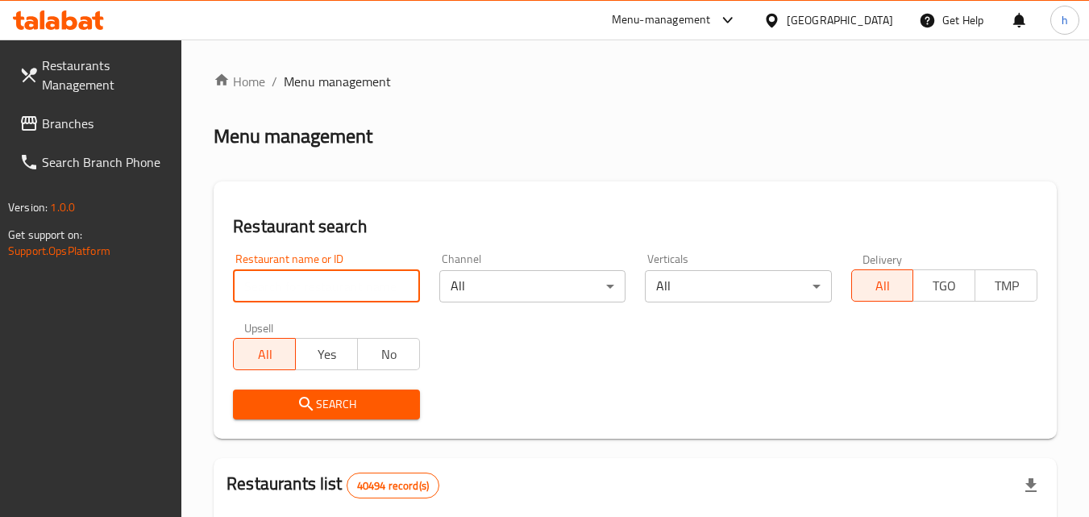
paste input "17869"
type input "17869"
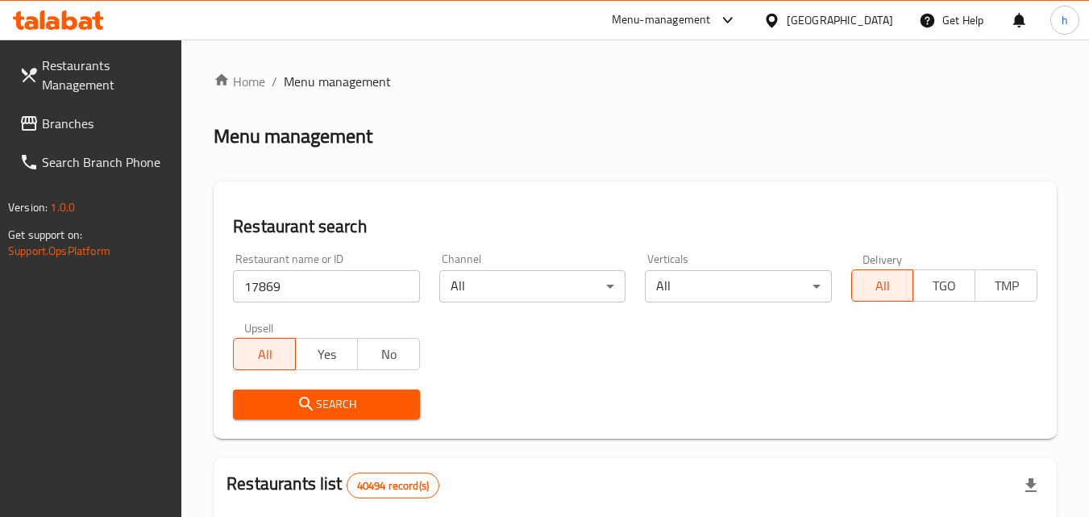
click at [292, 398] on span "Search" at bounding box center [326, 404] width 160 height 20
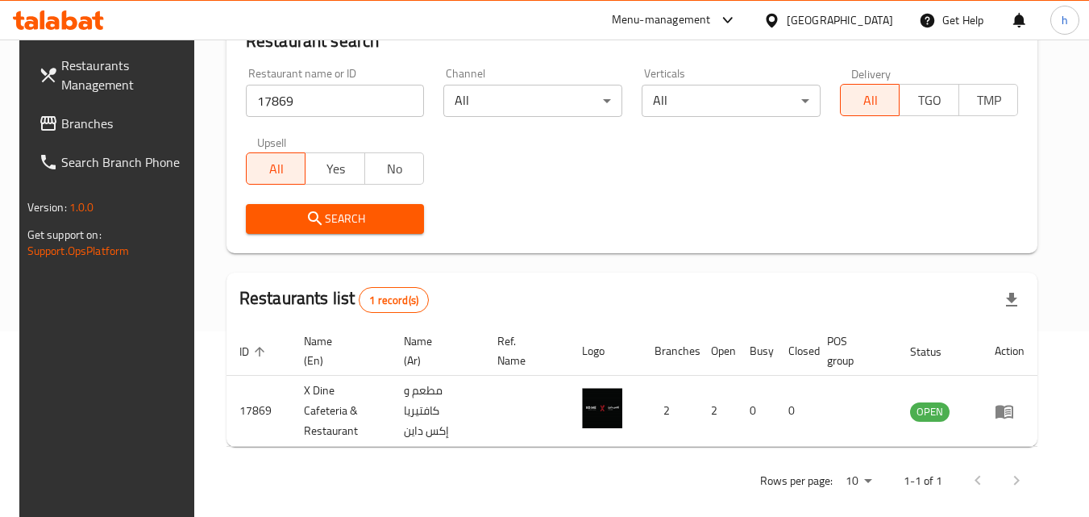
scroll to position [202, 0]
